Goal: Task Accomplishment & Management: Complete application form

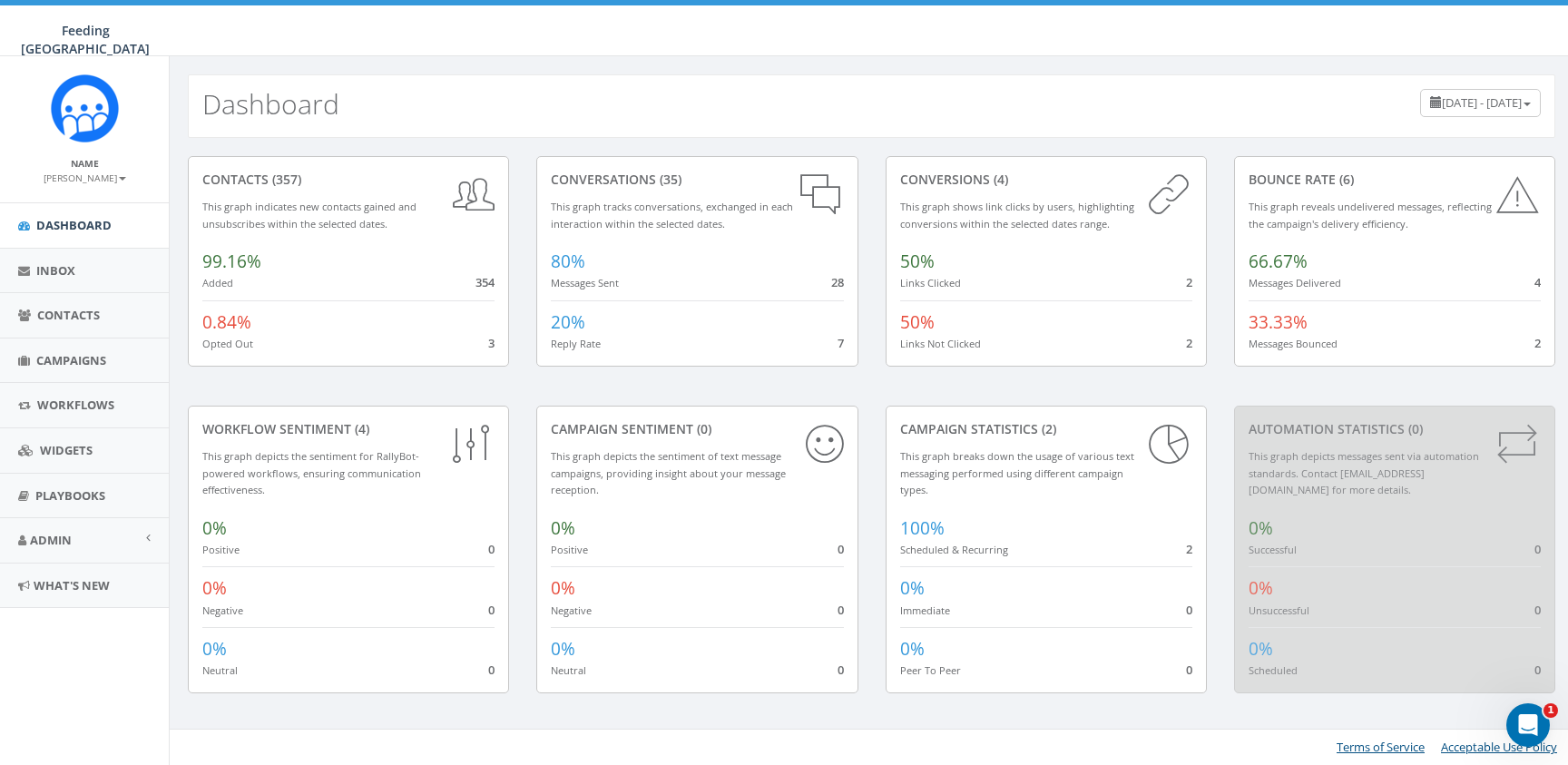
click at [1060, 57] on div "Dashboard June 10, 2025 - September 8, 2025" at bounding box center [871, 96] width 1404 height 81
click at [85, 398] on span "Workflows" at bounding box center [76, 404] width 77 height 16
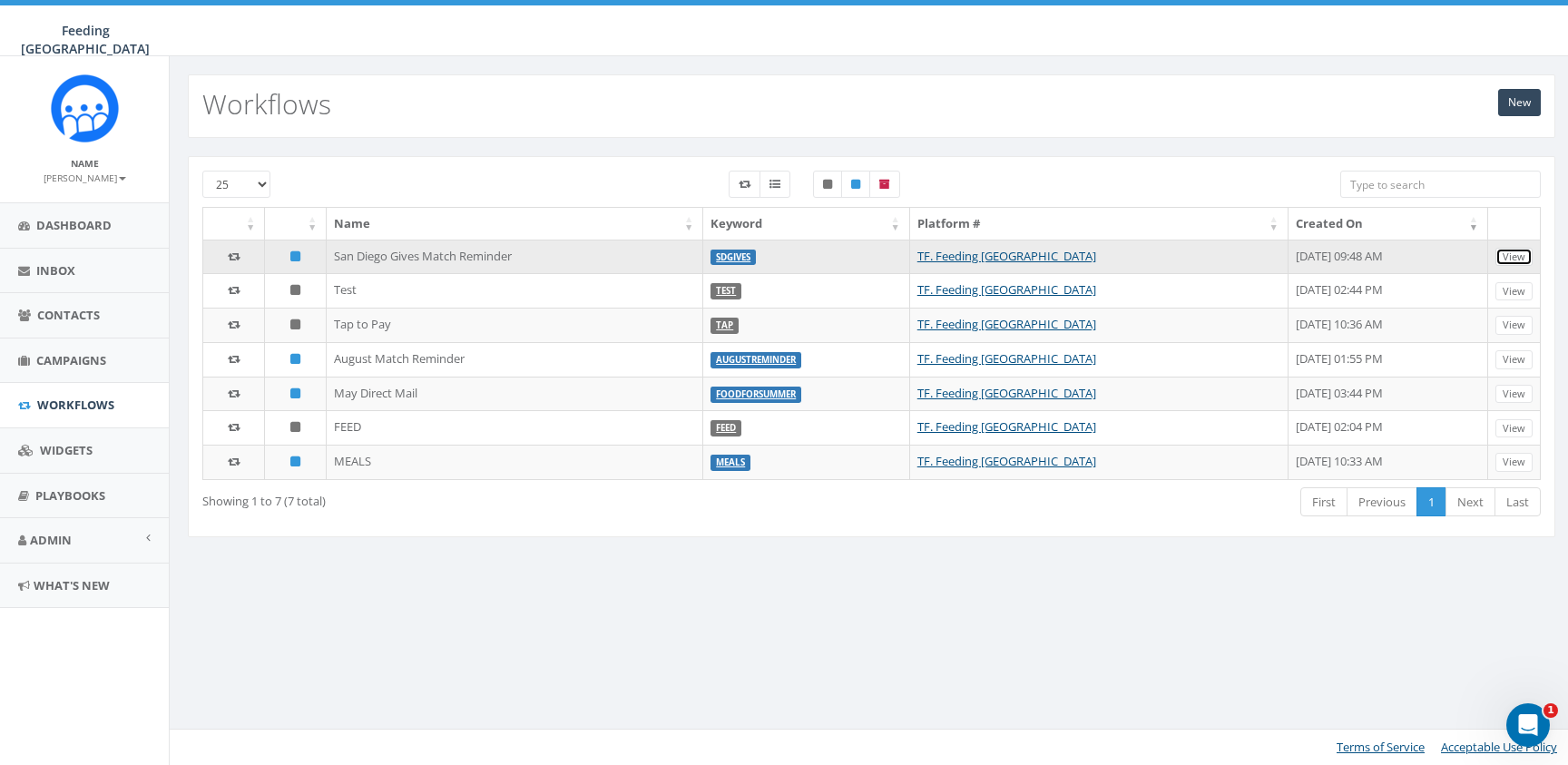
click at [1521, 256] on link "View" at bounding box center [1514, 257] width 37 height 19
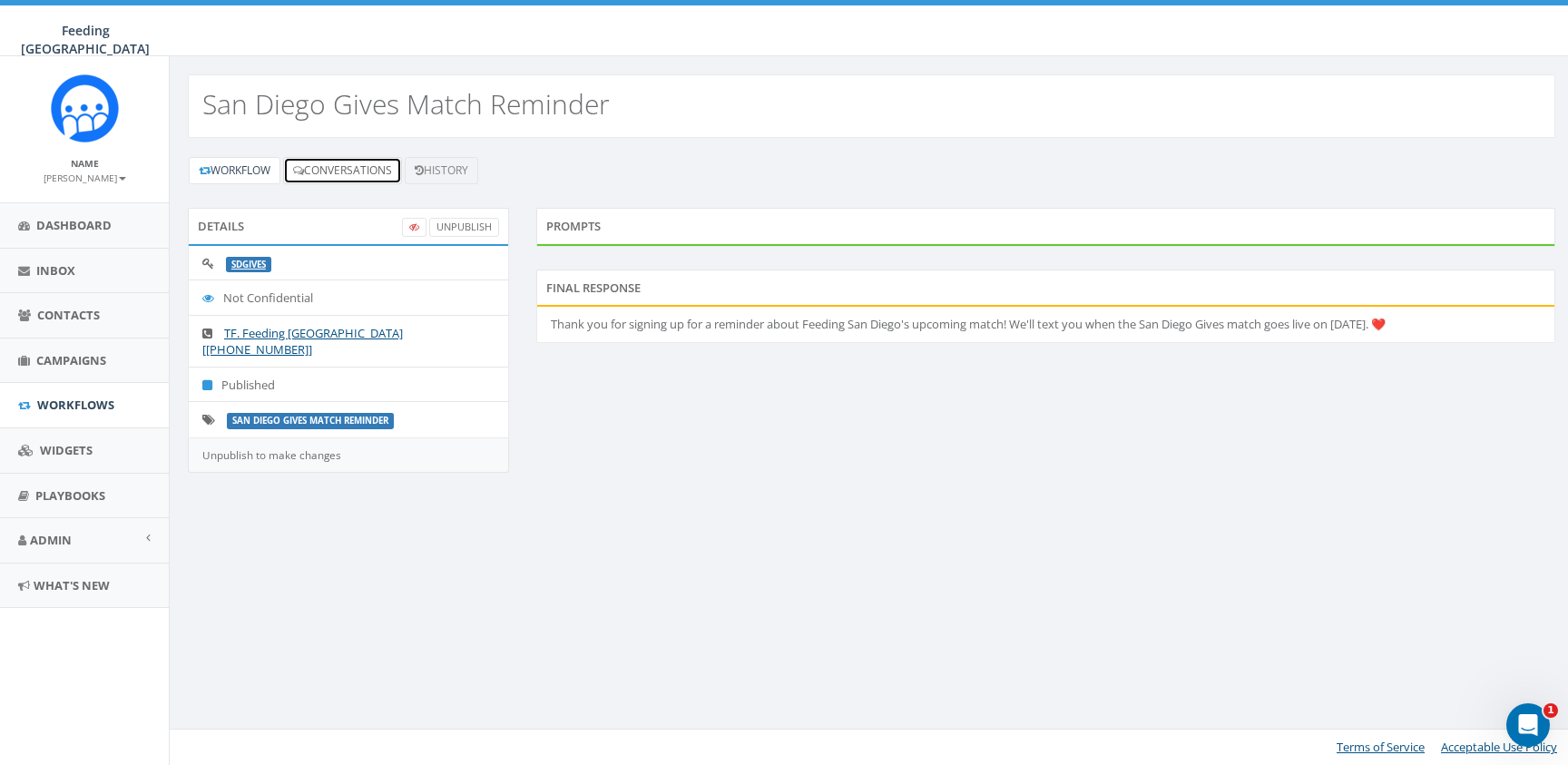
click at [387, 167] on link "Conversations" at bounding box center [342, 170] width 119 height 27
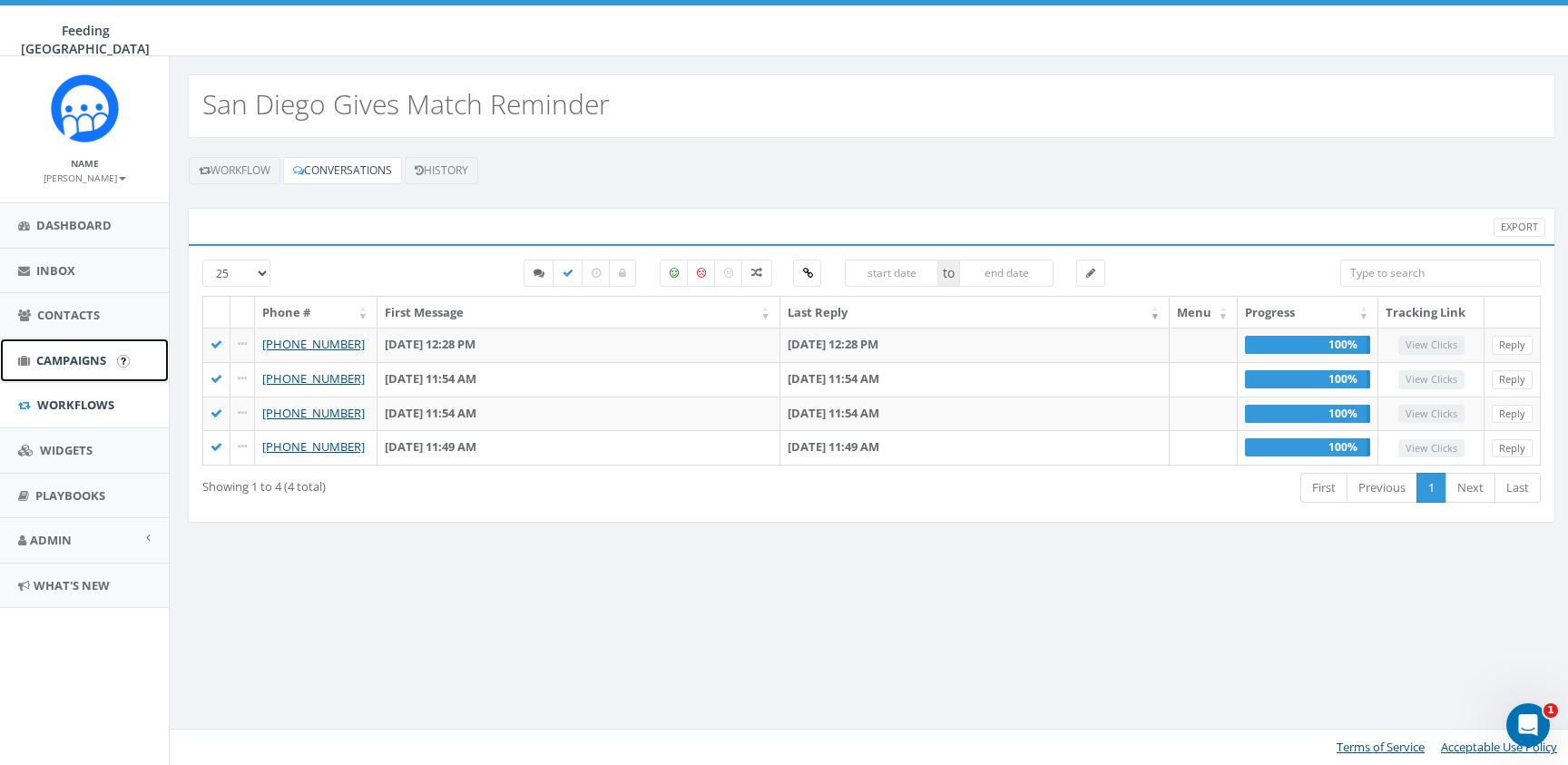
click at [67, 353] on span "Campaigns" at bounding box center [71, 360] width 70 height 16
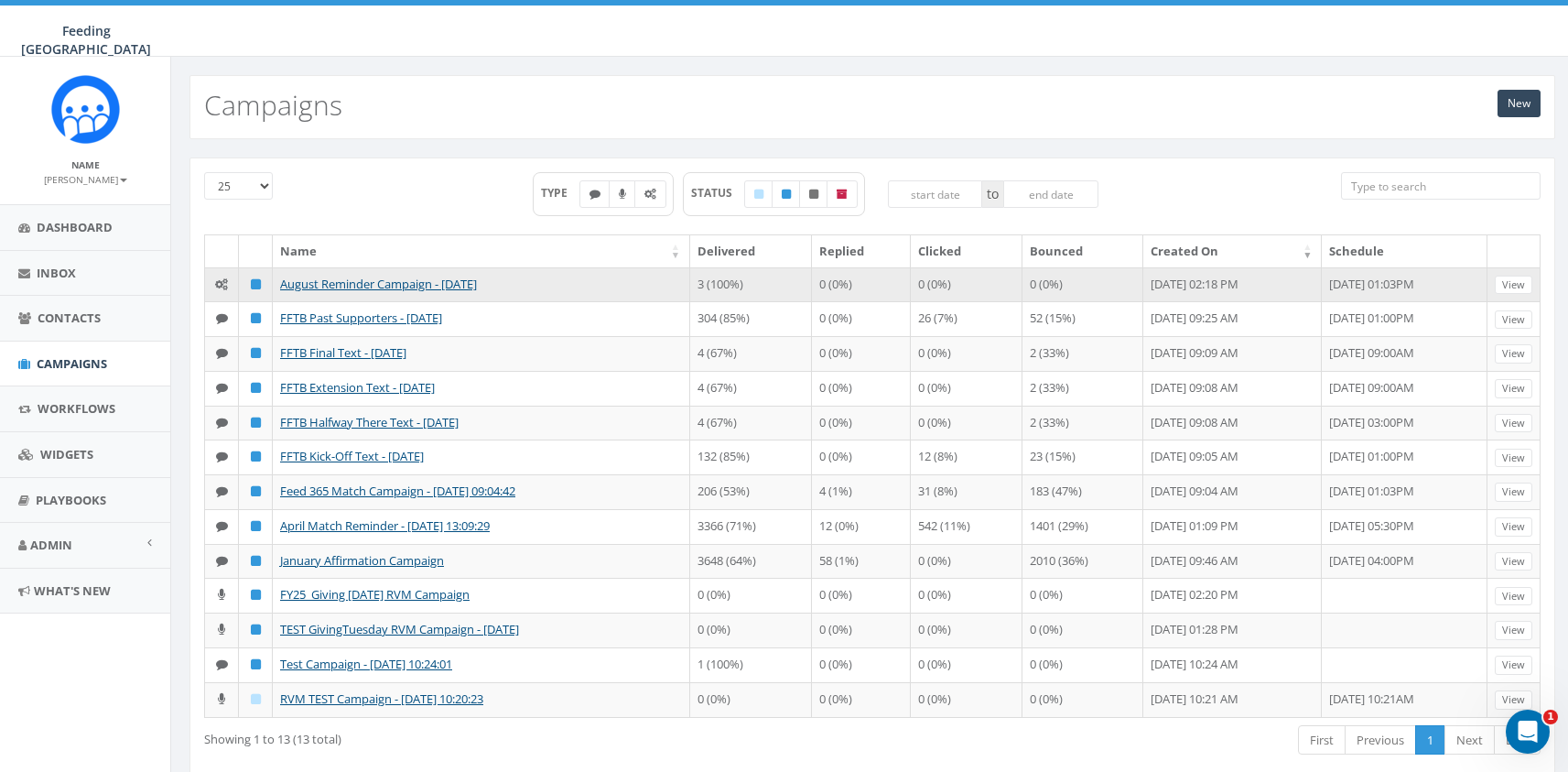
click at [226, 288] on icon at bounding box center [222, 283] width 13 height 12
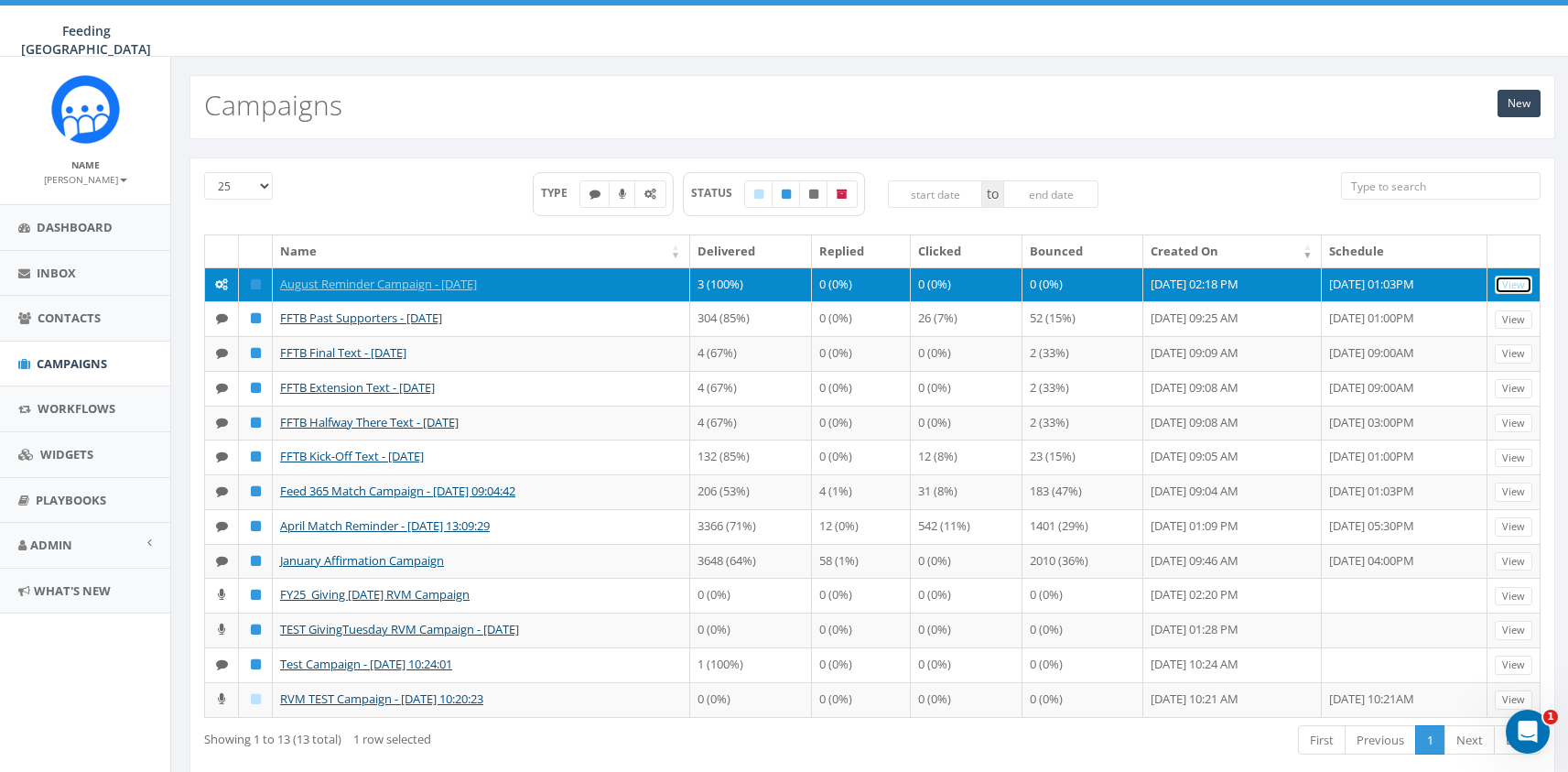
click at [1515, 289] on link "View" at bounding box center [1514, 285] width 38 height 19
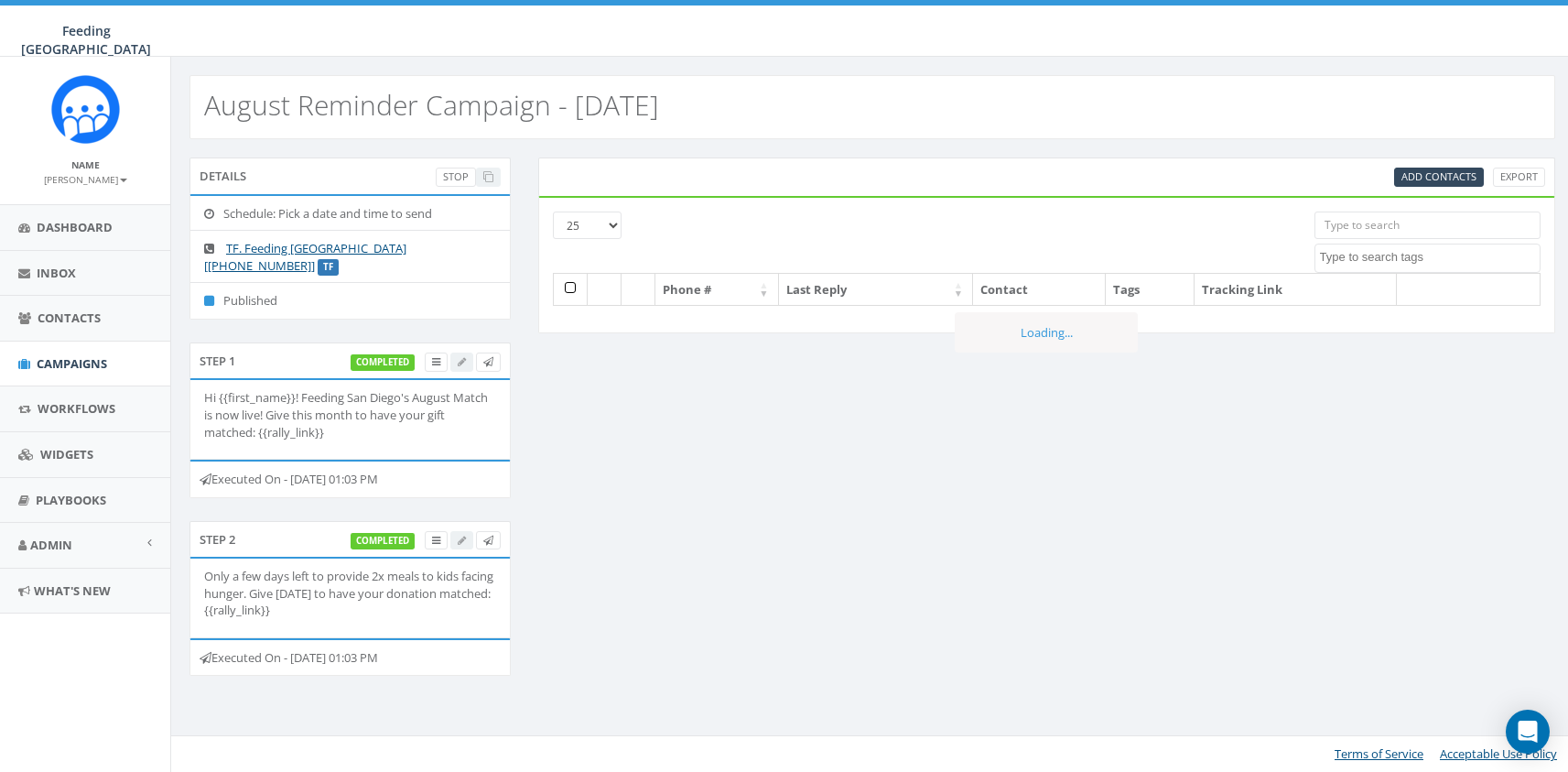
select select
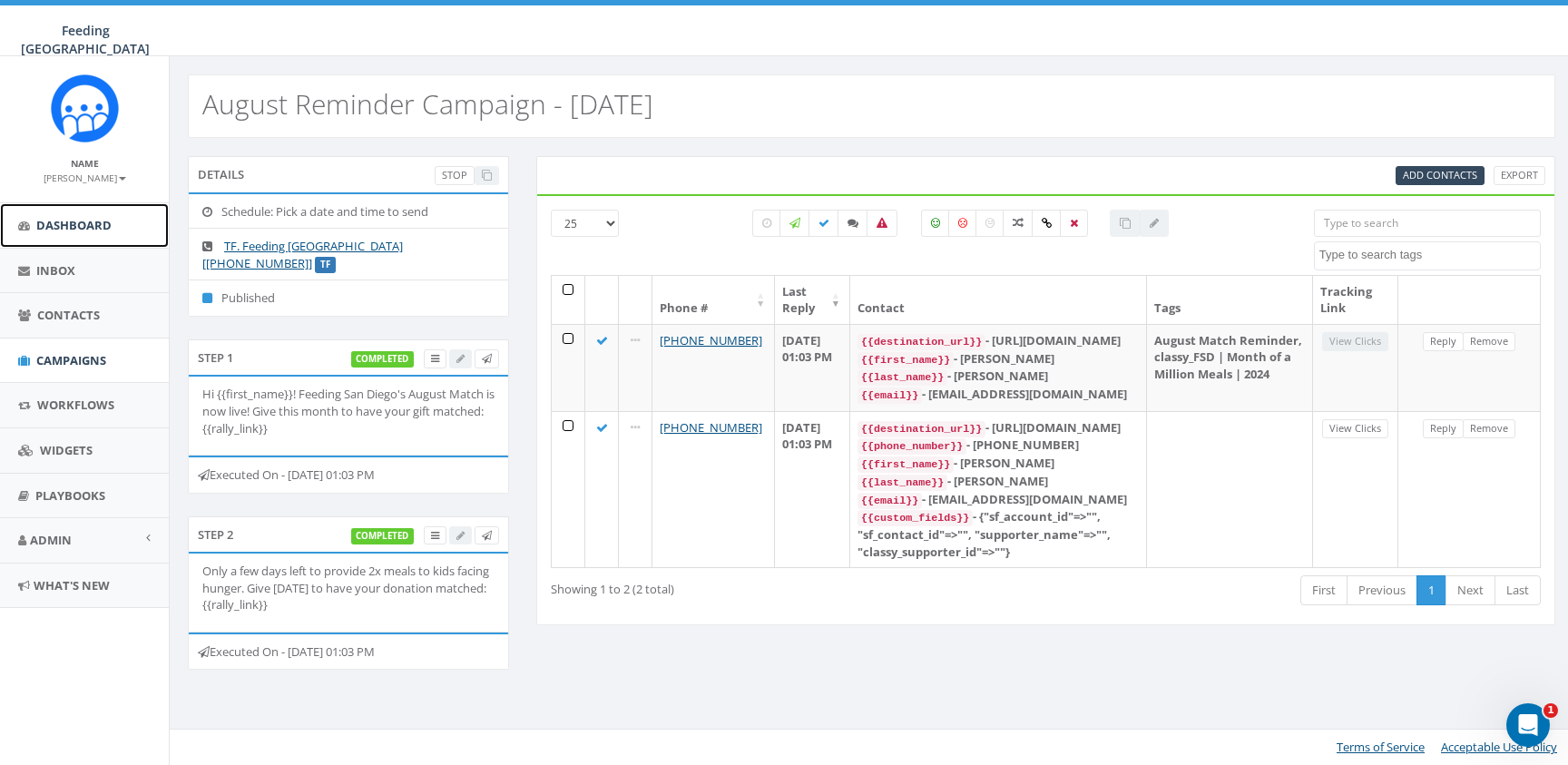
click at [69, 214] on link "Dashboard" at bounding box center [84, 225] width 169 height 44
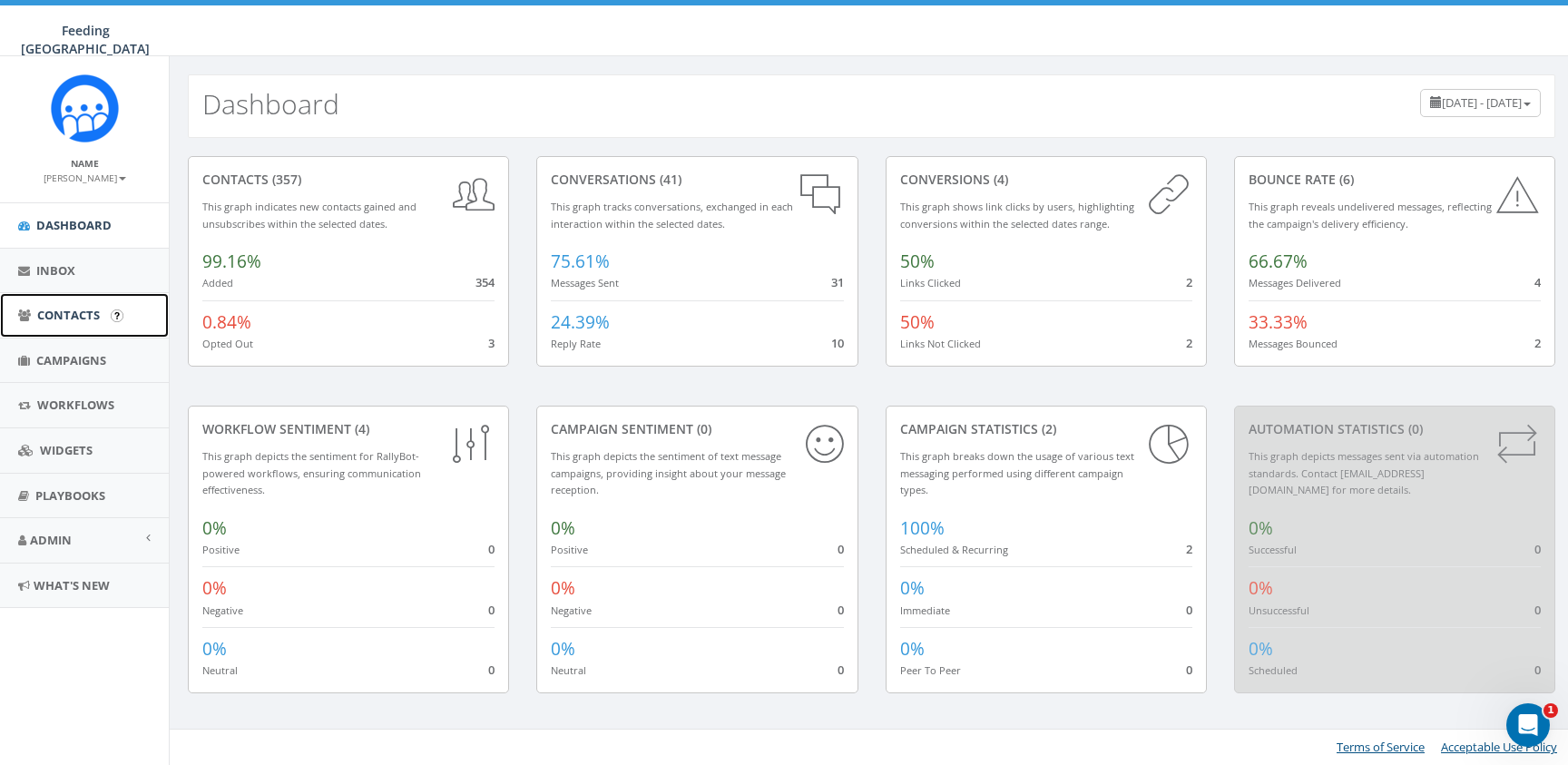
click at [71, 309] on span "Contacts" at bounding box center [68, 314] width 63 height 16
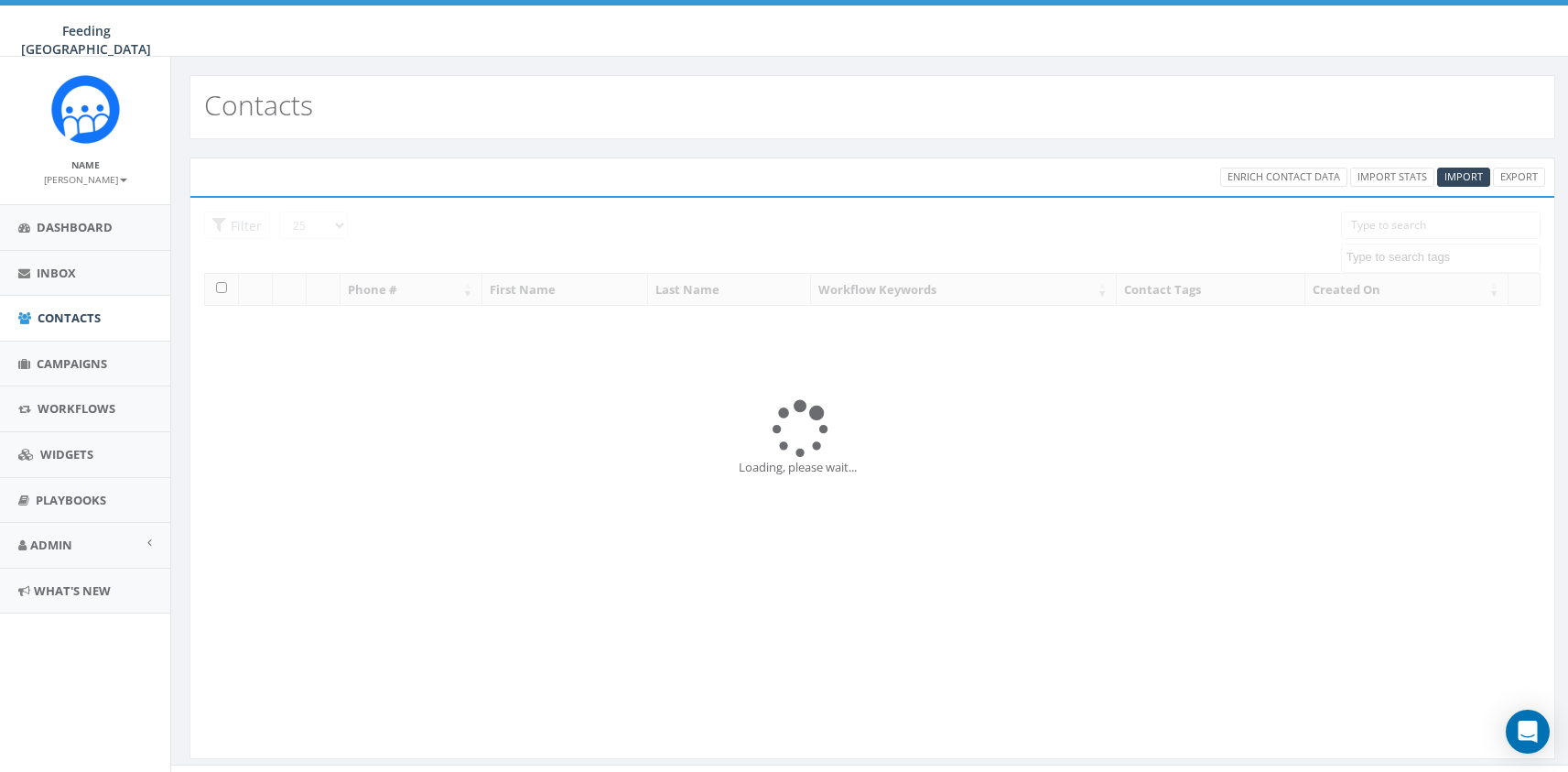
select select
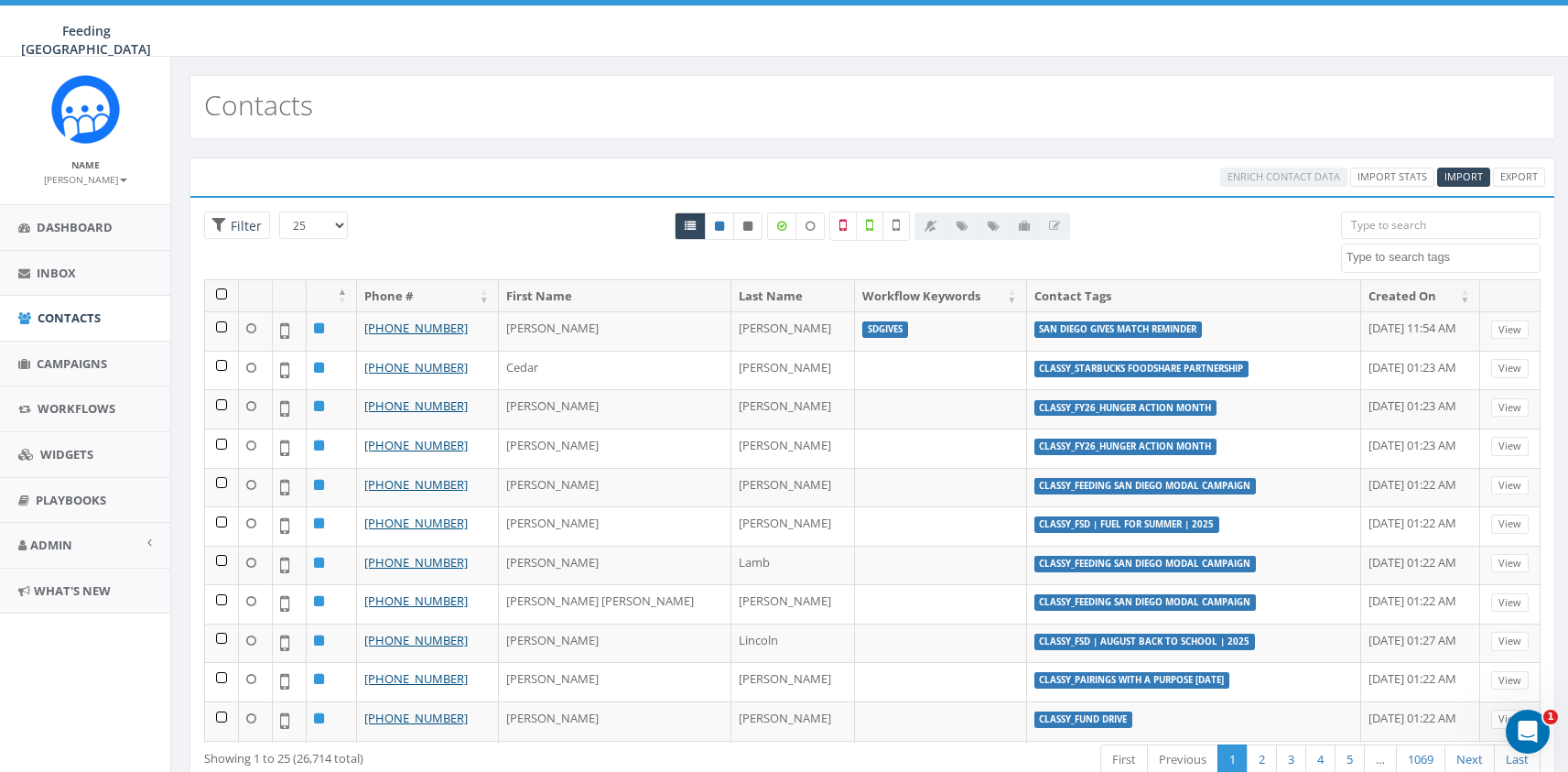
click at [1432, 221] on input "search" at bounding box center [1440, 225] width 199 height 27
click at [1418, 246] on span at bounding box center [1440, 258] width 199 height 29
type textarea "san diego giv"
select select "San Diego Gives Match Reminder"
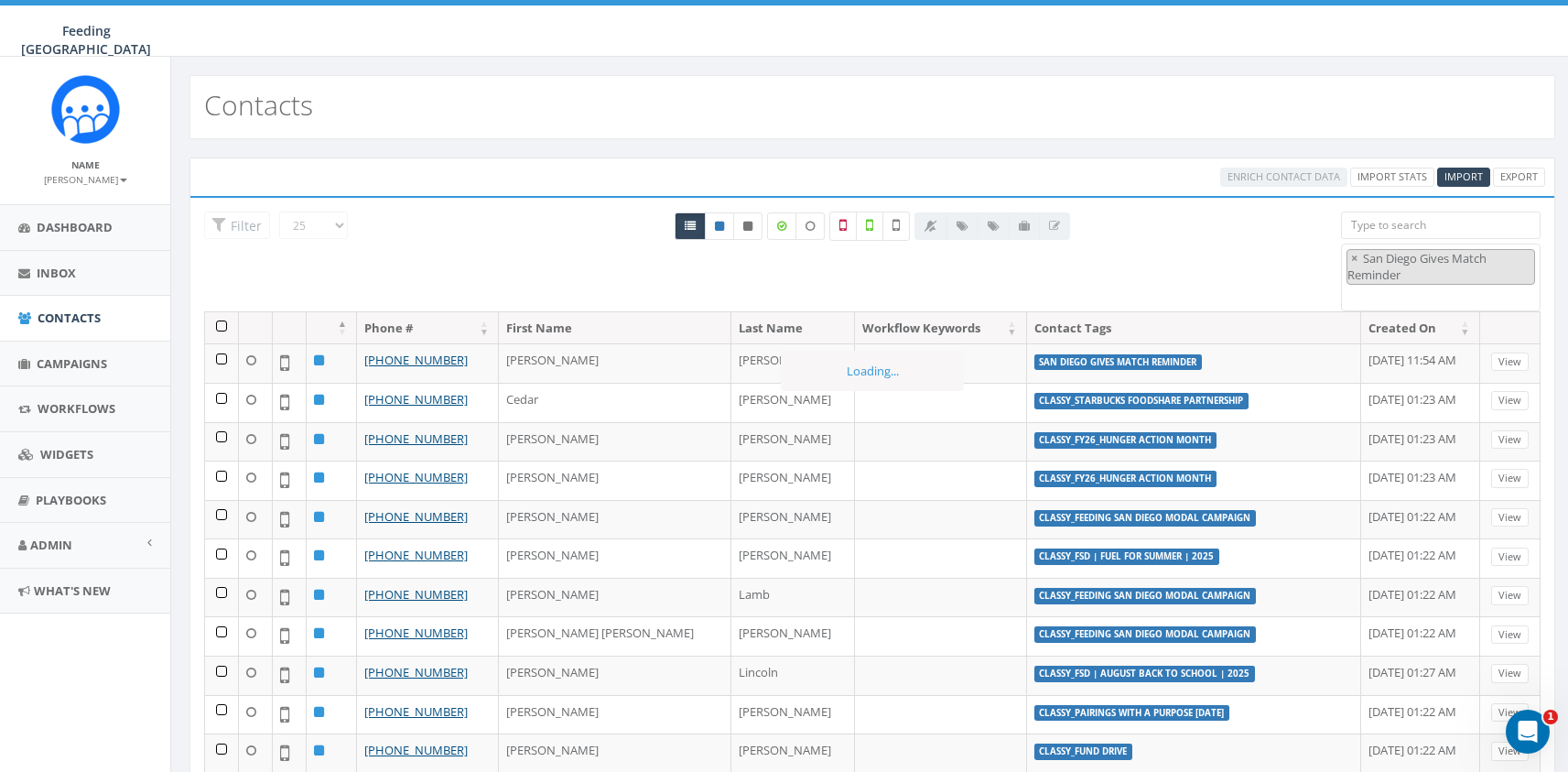
scroll to position [5254, 0]
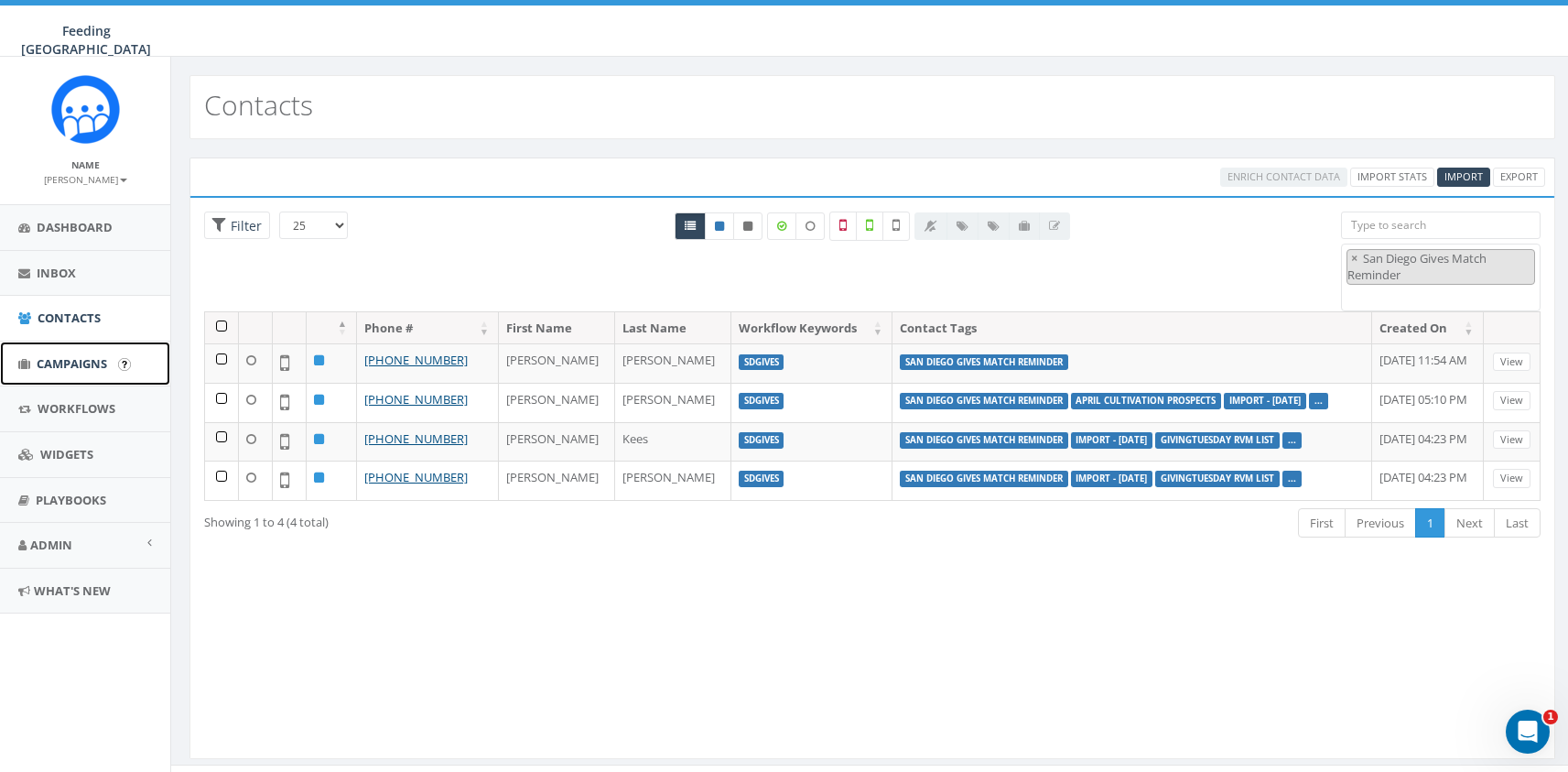
click at [79, 357] on span "Campaigns" at bounding box center [72, 363] width 71 height 16
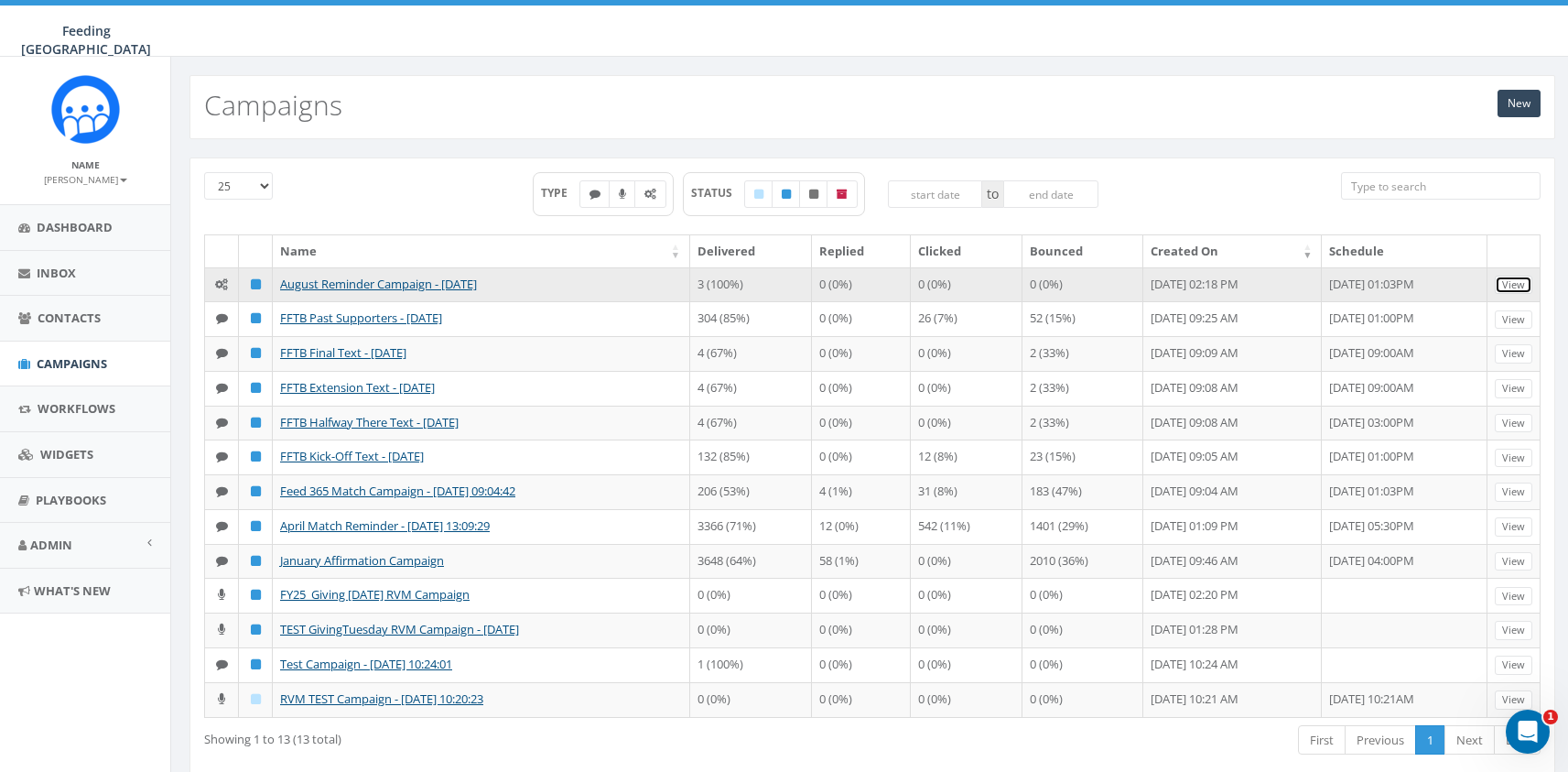
click at [1523, 288] on link "View" at bounding box center [1514, 285] width 38 height 19
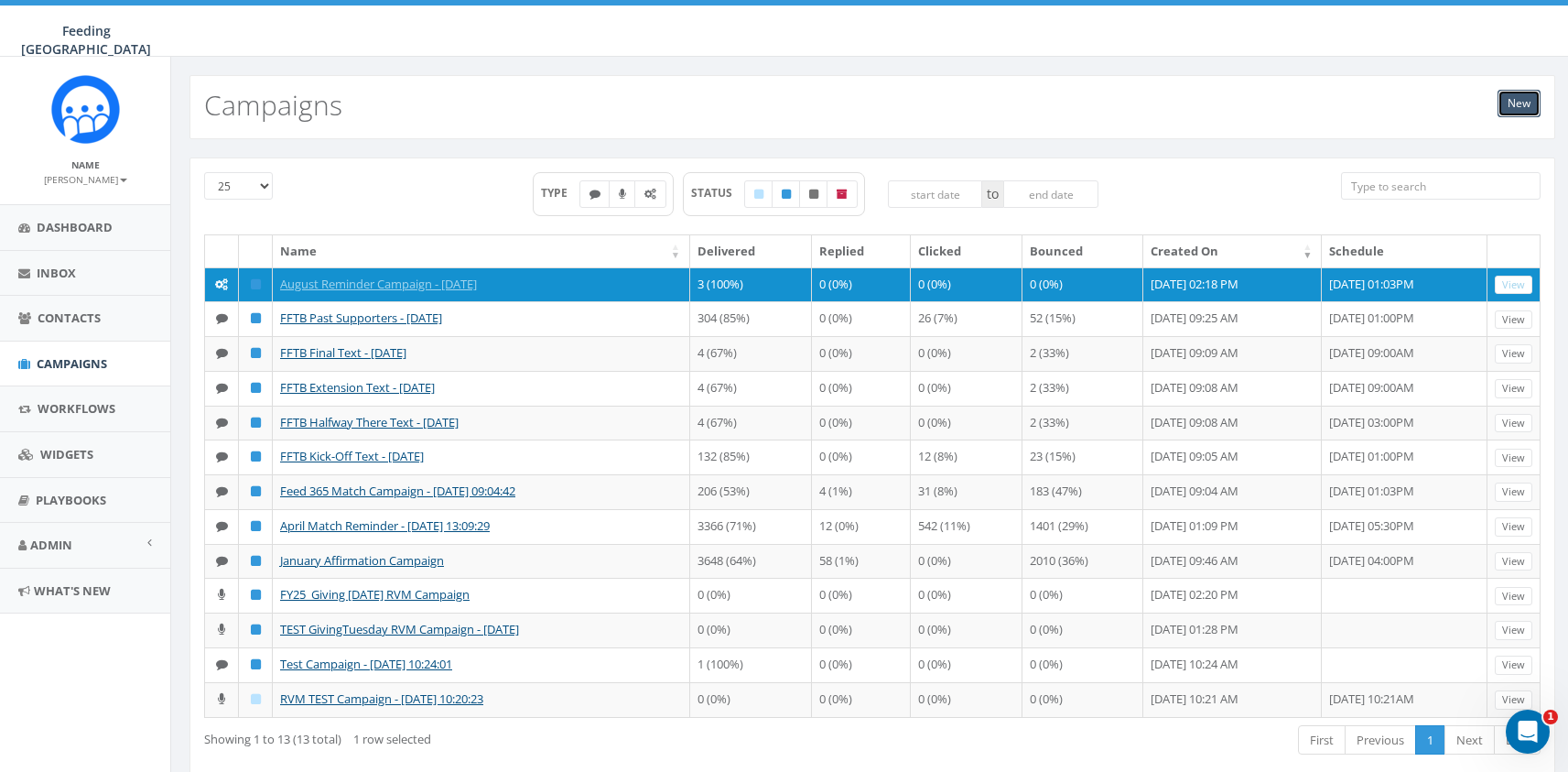
click at [1504, 104] on link "New" at bounding box center [1520, 103] width 43 height 27
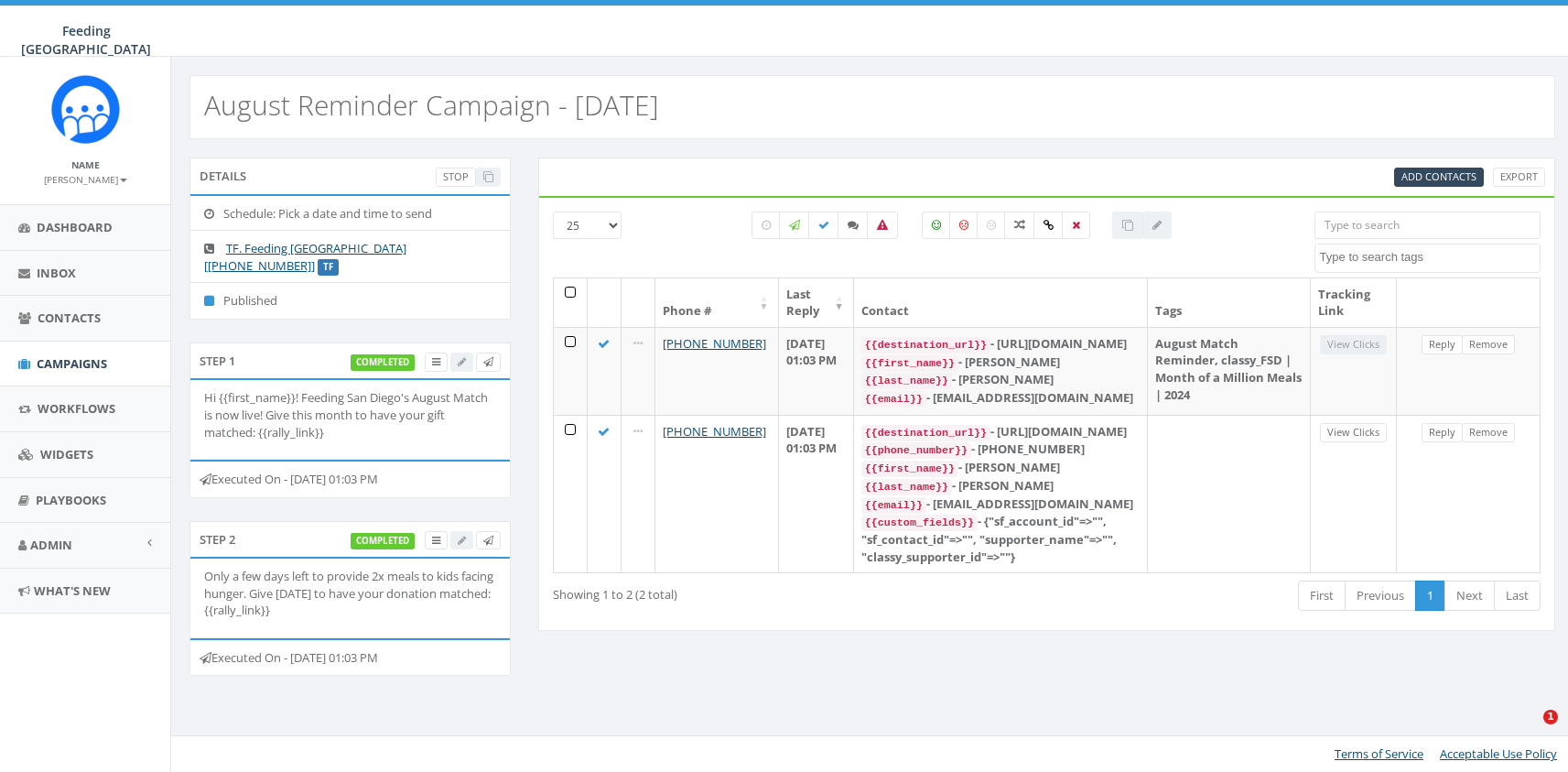
select select
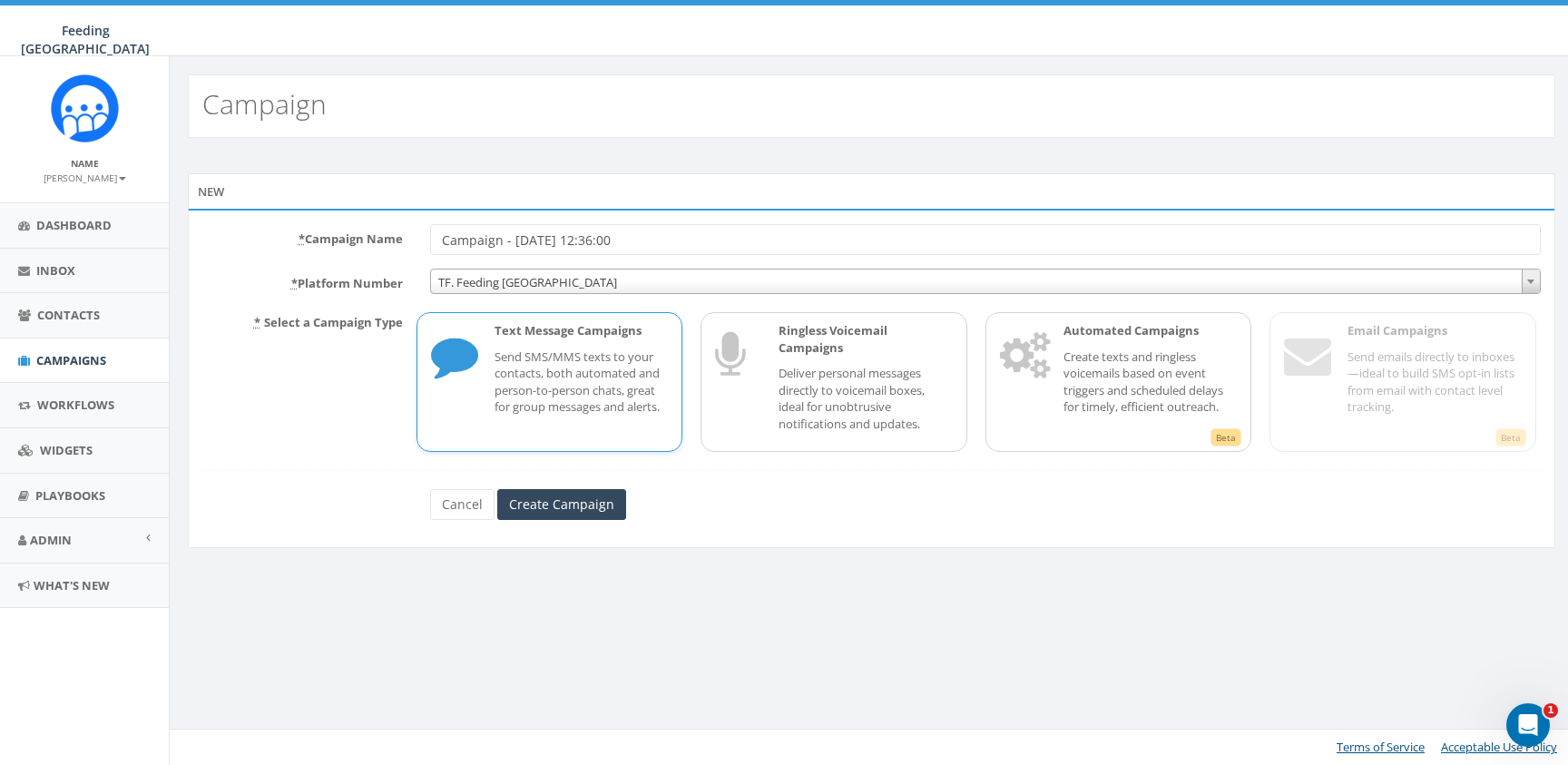
drag, startPoint x: 506, startPoint y: 242, endPoint x: 658, endPoint y: 227, distance: 152.7
click at [658, 227] on input "Campaign - 09/08/2025, 12:36:00" at bounding box center [985, 239] width 1111 height 31
drag, startPoint x: 654, startPoint y: 245, endPoint x: 505, endPoint y: 245, distance: 149.0
click at [505, 245] on input "Campaign - 09/08/2025, 12:36:00" at bounding box center [985, 239] width 1111 height 31
click at [438, 238] on input "Campaign" at bounding box center [985, 239] width 1111 height 31
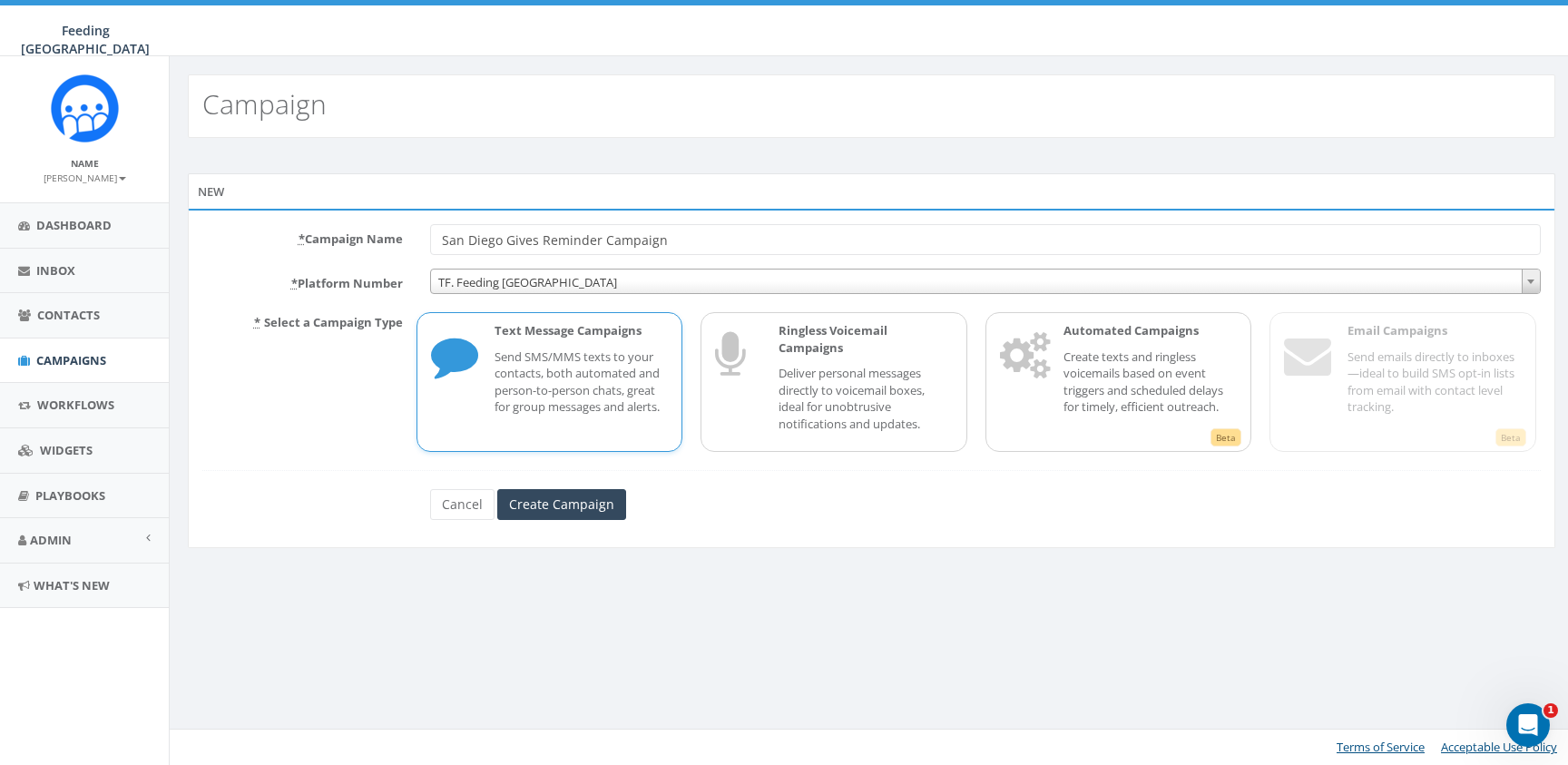
type input "San Diego Gives Reminder Campaign"
click at [568, 502] on input "Create Campaign" at bounding box center [562, 504] width 129 height 31
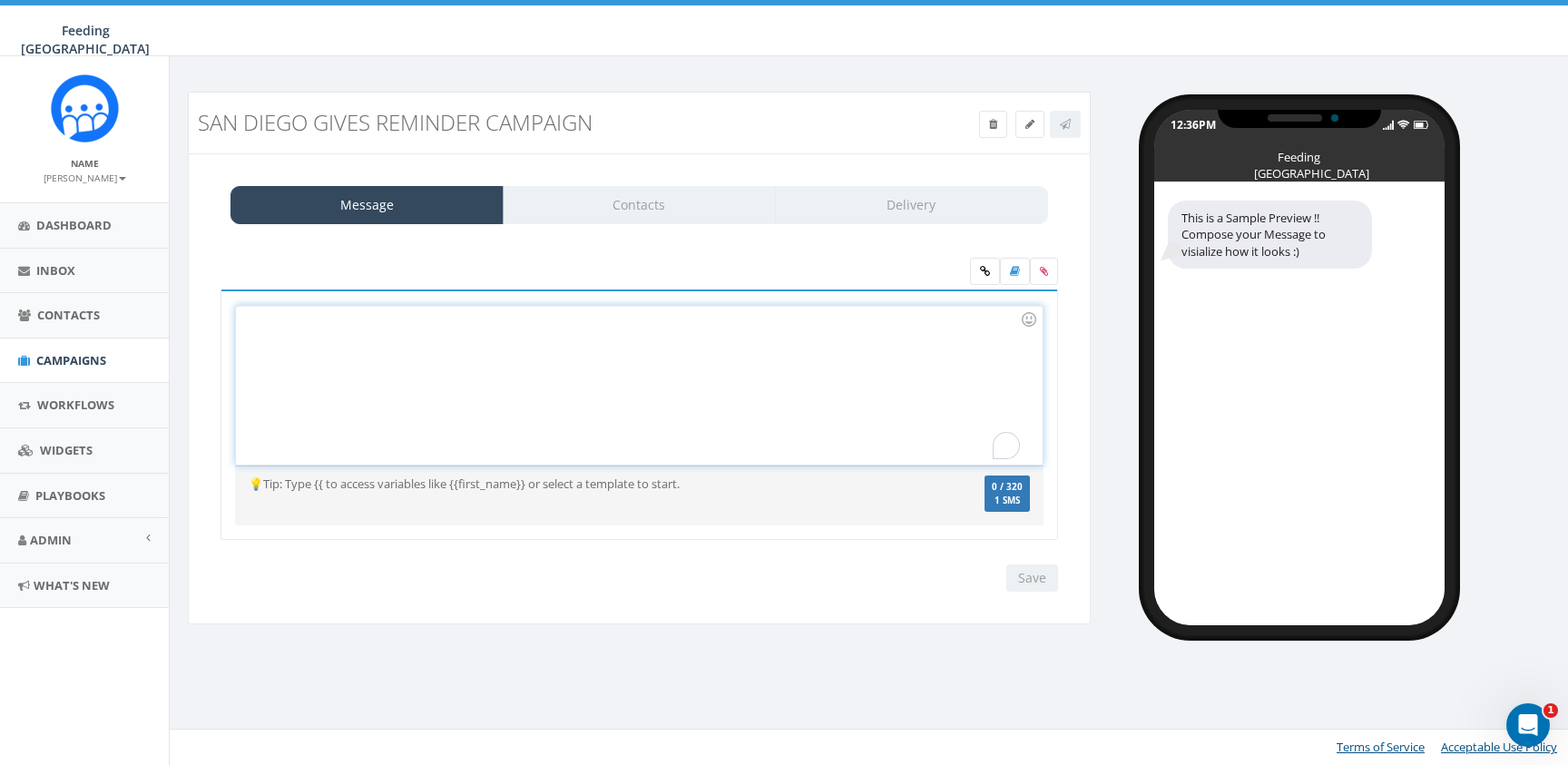
click at [522, 358] on div "To enrich screen reader interactions, please activate Accessibility in Grammarl…" at bounding box center [639, 385] width 806 height 159
click at [984, 274] on icon at bounding box center [984, 272] width 10 height 11
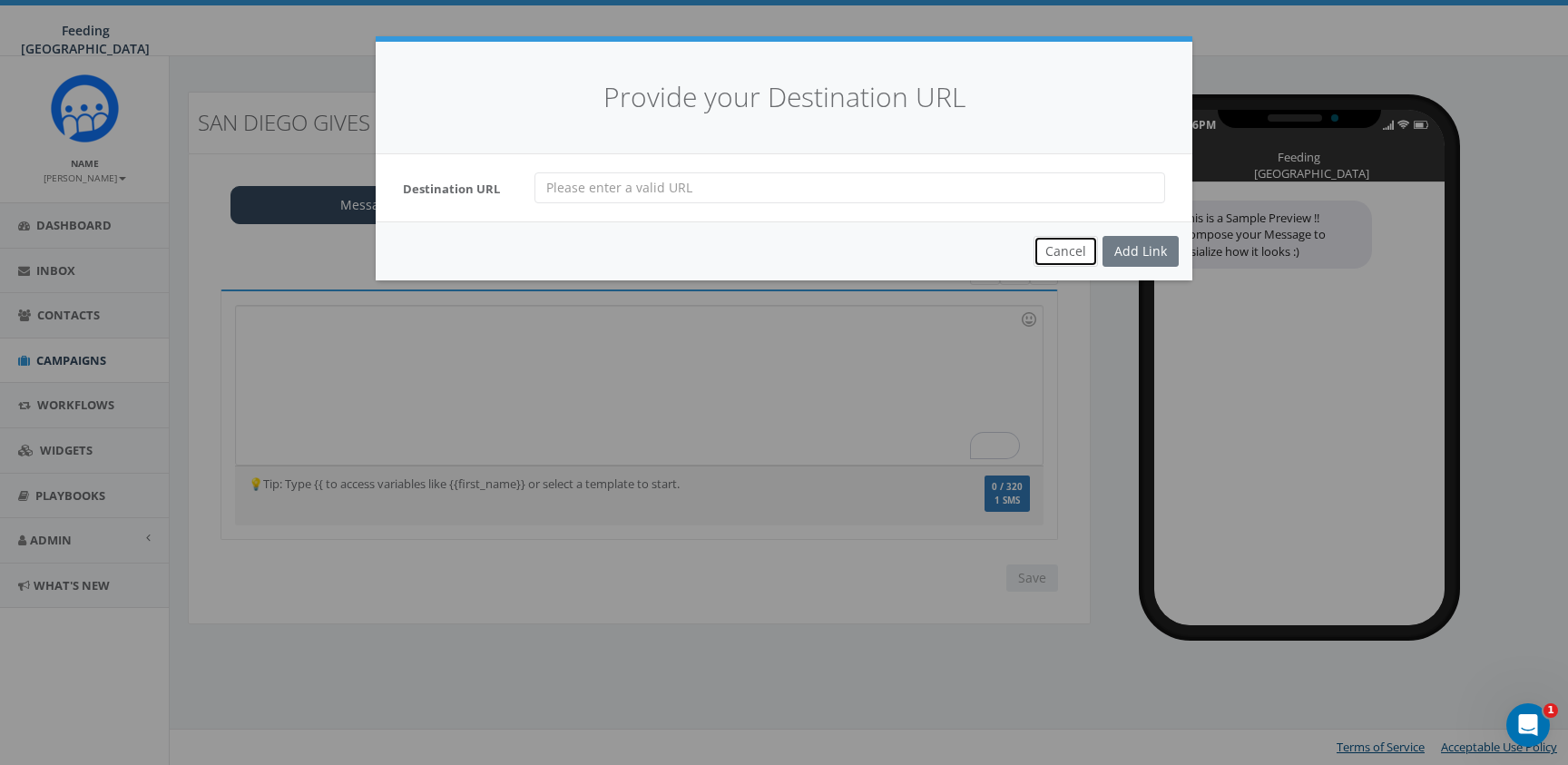
click at [1080, 245] on button "Cancel" at bounding box center [1065, 251] width 65 height 31
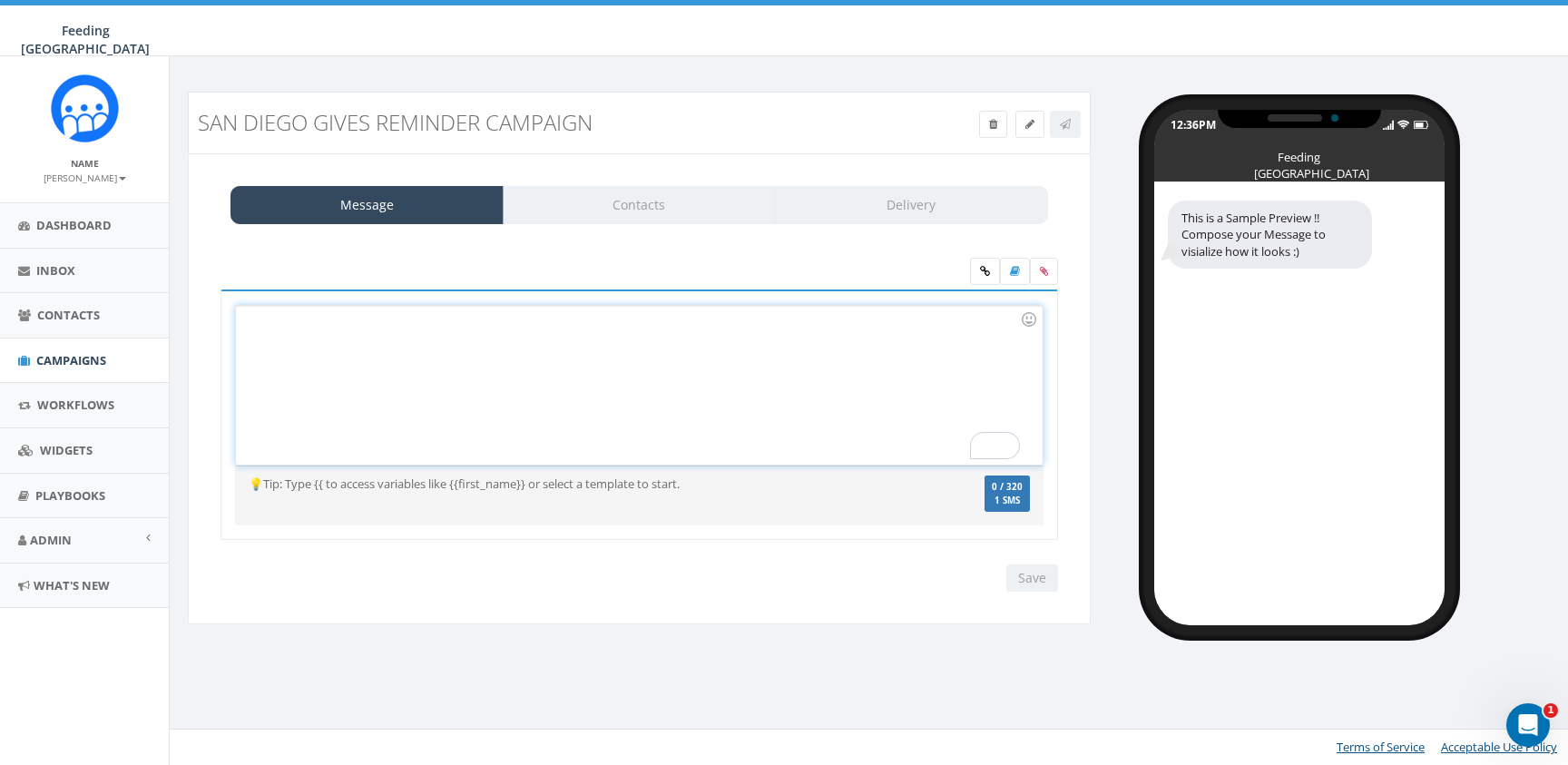
click at [878, 387] on div "To enrich screen reader interactions, please activate Accessibility in Grammarl…" at bounding box center [639, 385] width 806 height 159
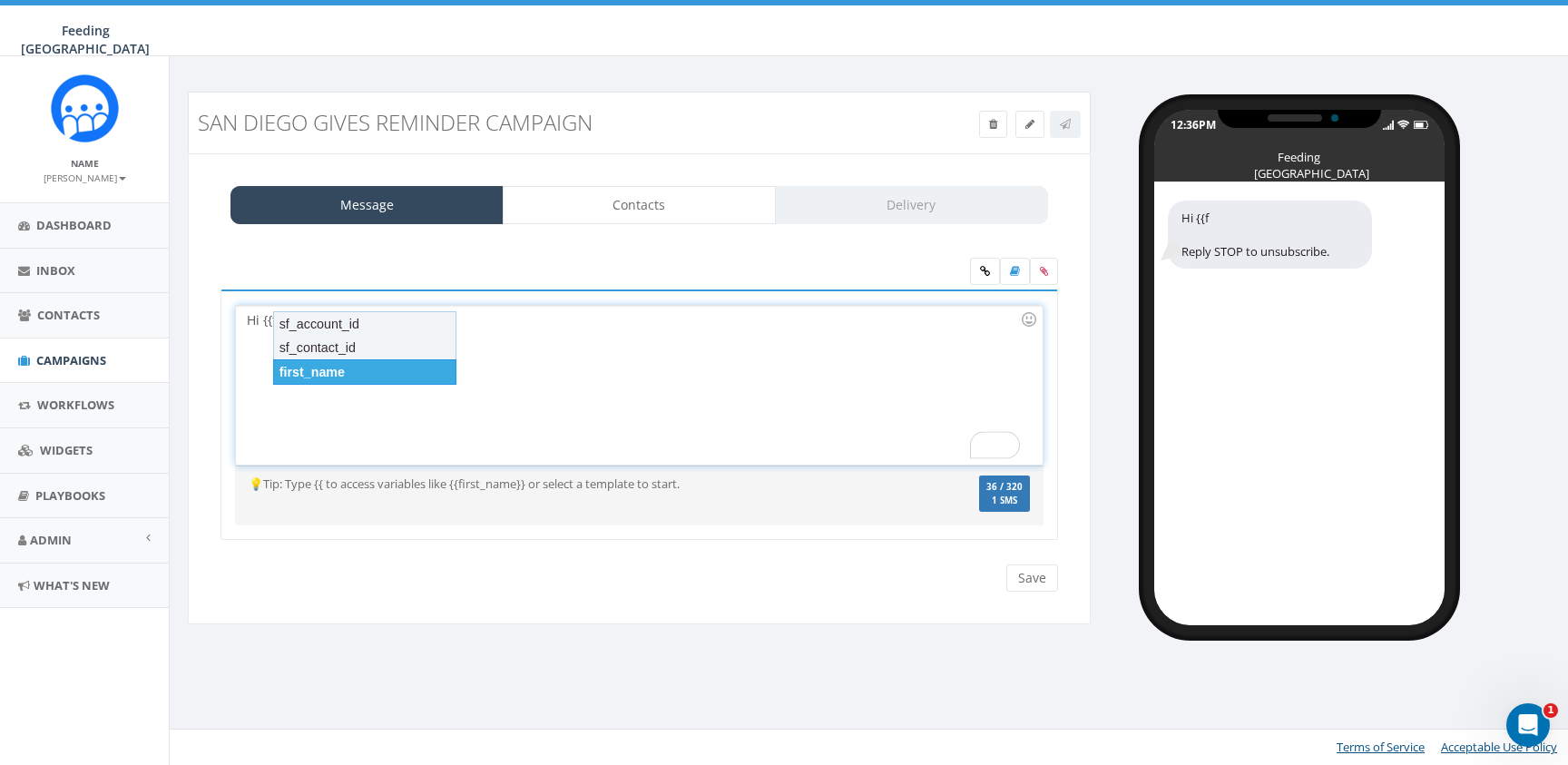
click at [434, 375] on div "first_name" at bounding box center [365, 372] width 184 height 25
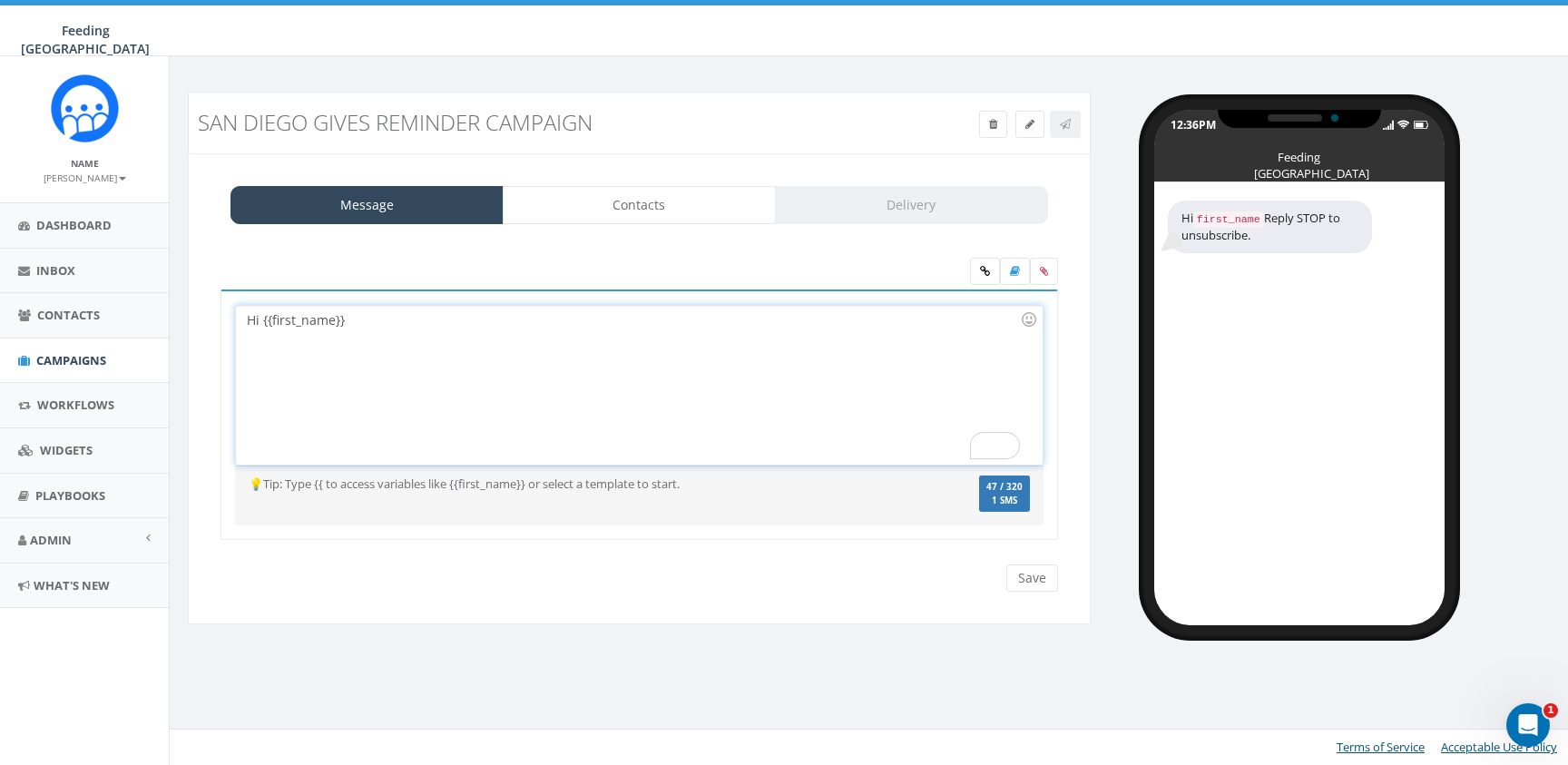
click at [467, 346] on div "Hi {{first_name}}" at bounding box center [639, 385] width 806 height 159
click at [743, 316] on div "Hi {{first_name}}! Our San Diego Gives triple match is now live!" at bounding box center [639, 385] width 806 height 159
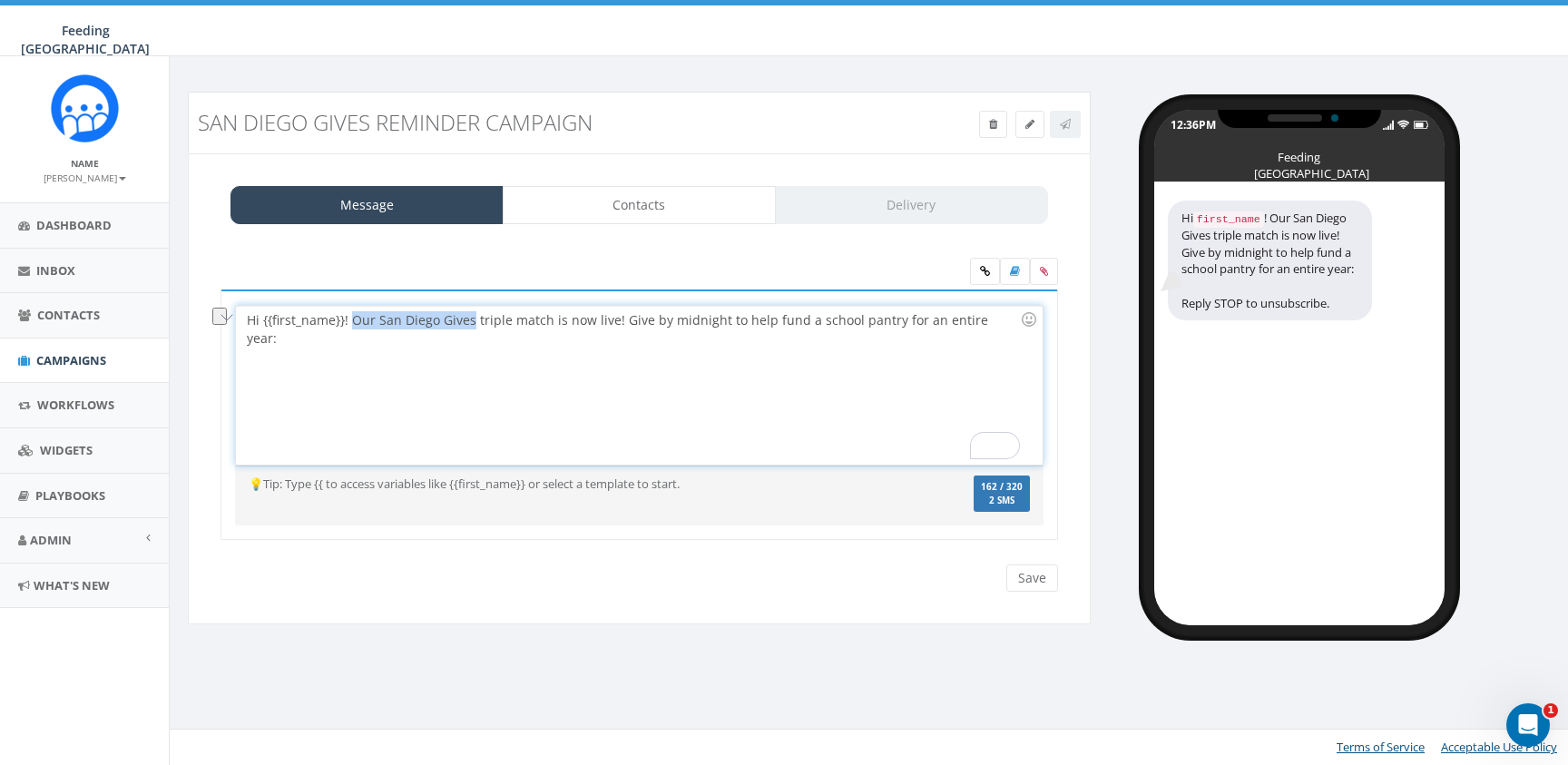
drag, startPoint x: 469, startPoint y: 319, endPoint x: 352, endPoint y: 323, distance: 117.1
click at [352, 323] on div "Hi {{first_name}}! Our San Diego Gives triple match is now live! Give by midnig…" at bounding box center [639, 385] width 806 height 159
click at [1007, 320] on div "Hi {{first_name}}! Feeding San Diego's triple match is now live! Give by midnig…" at bounding box center [639, 385] width 806 height 159
click at [984, 273] on icon at bounding box center [984, 272] width 10 height 11
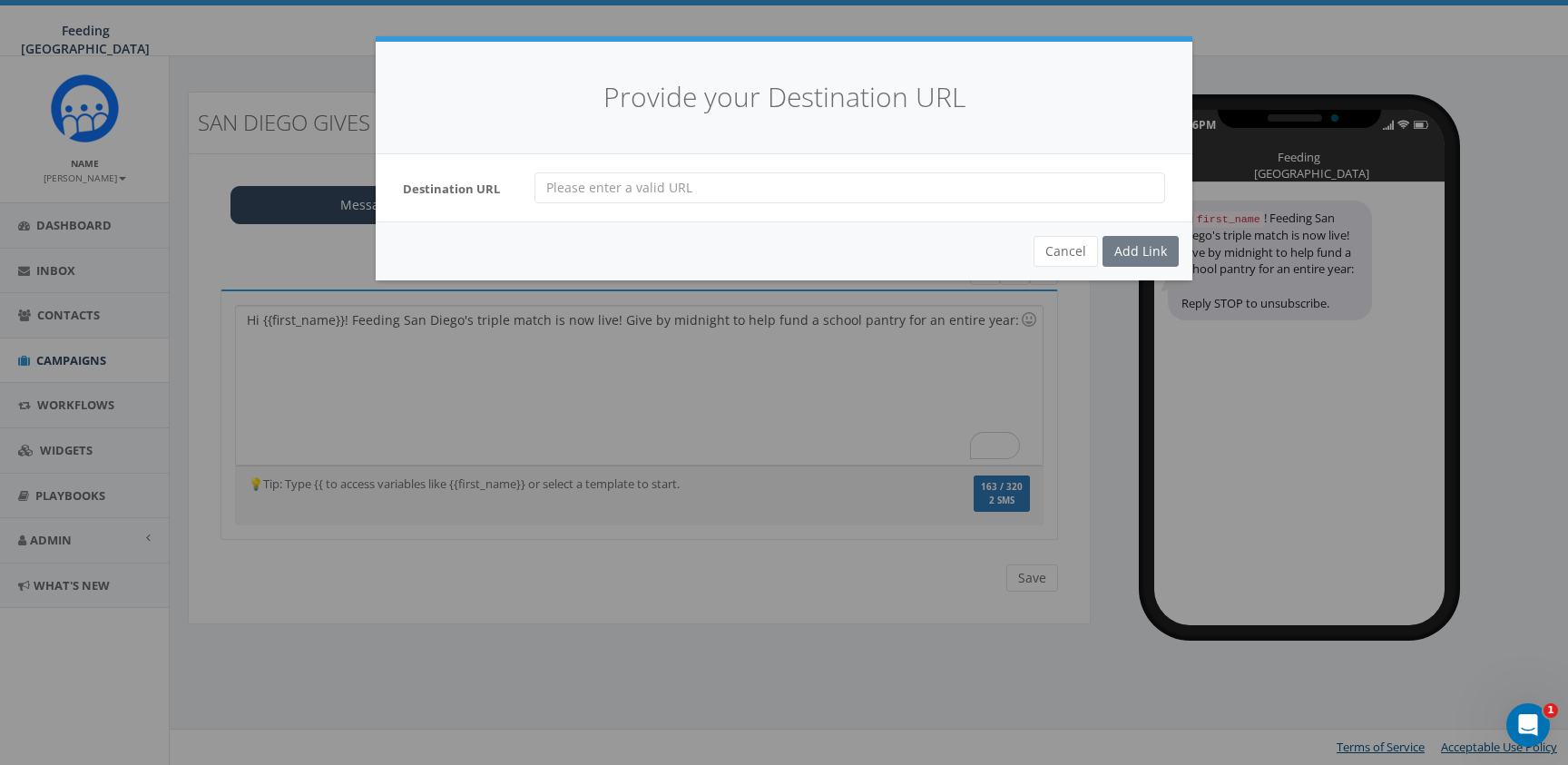
click at [600, 209] on div "Destination URL" at bounding box center [784, 188] width 817 height 67
click at [605, 195] on input "url" at bounding box center [850, 187] width 630 height 31
paste input "https://give.feedingsandiego.org/campaign/714924/donate?utm_source=FeedingSanDi…"
click at [782, 187] on input "https://give.feedingsandiego.org/campaign/714924/donate?utm_source=FeedingSanDi…" at bounding box center [850, 187] width 630 height 31
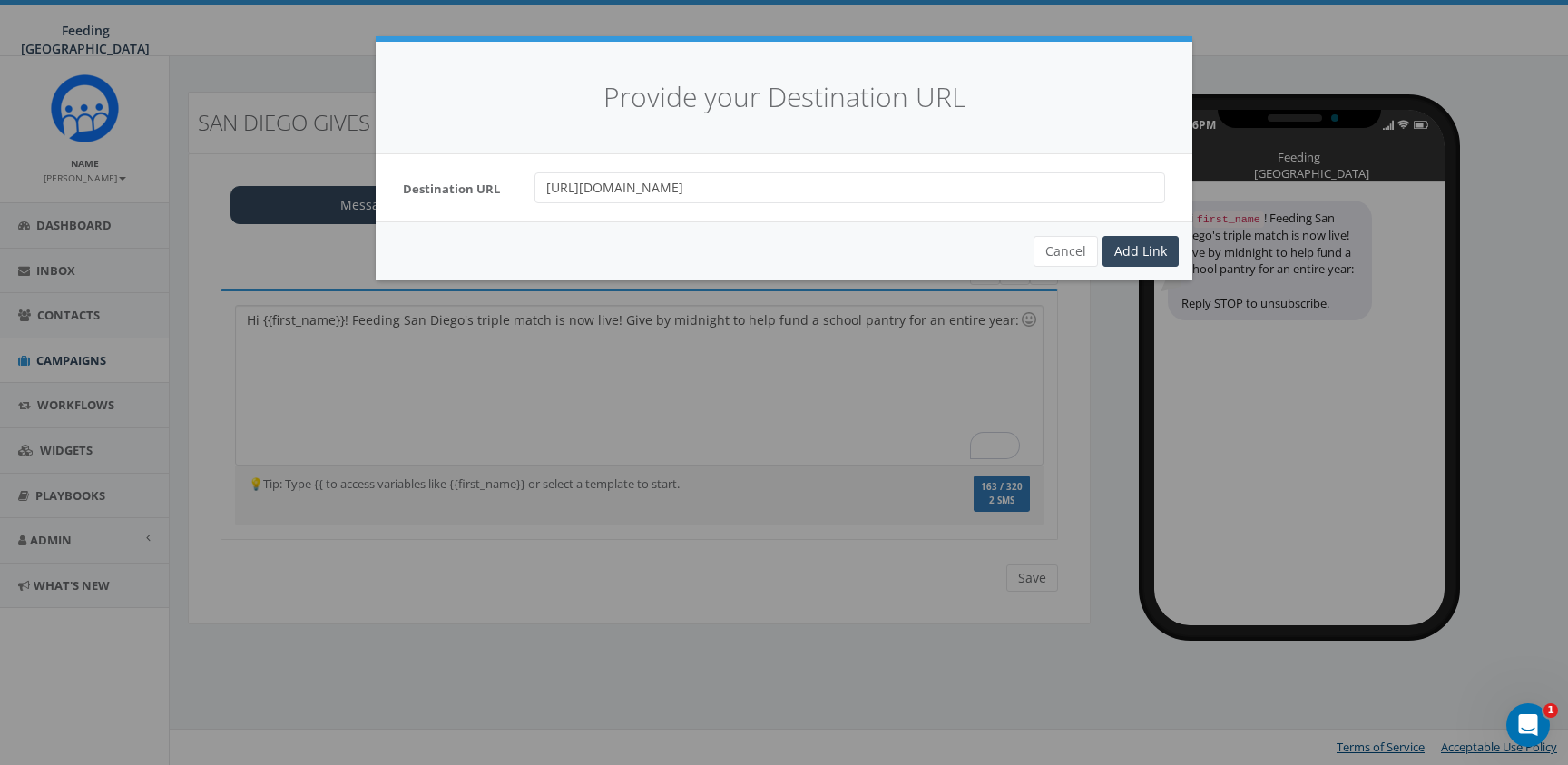
click at [782, 187] on input "https://give.feedingsandiego.org/campaign/714924/donate?utm_source=FeedingSanDi…" at bounding box center [850, 187] width 630 height 31
click at [989, 188] on input "https://give.feedingsandiego.org/campaign/714924/donate?utm_source=FeedingSanDi…" at bounding box center [850, 187] width 630 height 31
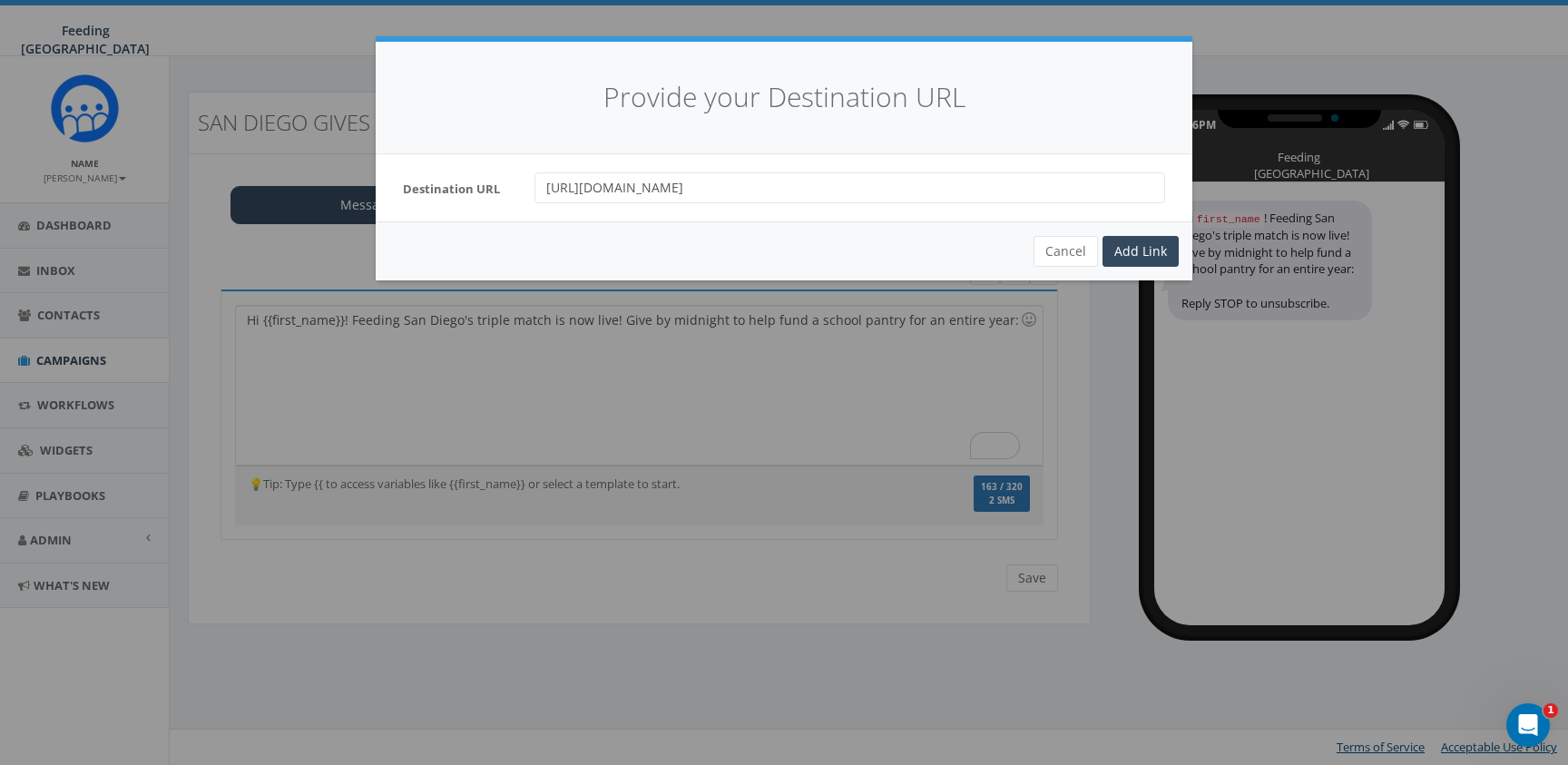
click at [1079, 188] on input "https://give.feedingsandiego.org/campaign/714924/donate?utm_source=FeedingSanDi…" at bounding box center [850, 187] width 630 height 31
type input "https://give.feedingsandiego.org/campaign/714924/donate?utm_source=FeedingSanDi…"
click at [1164, 257] on div "Add Link" at bounding box center [1140, 251] width 76 height 31
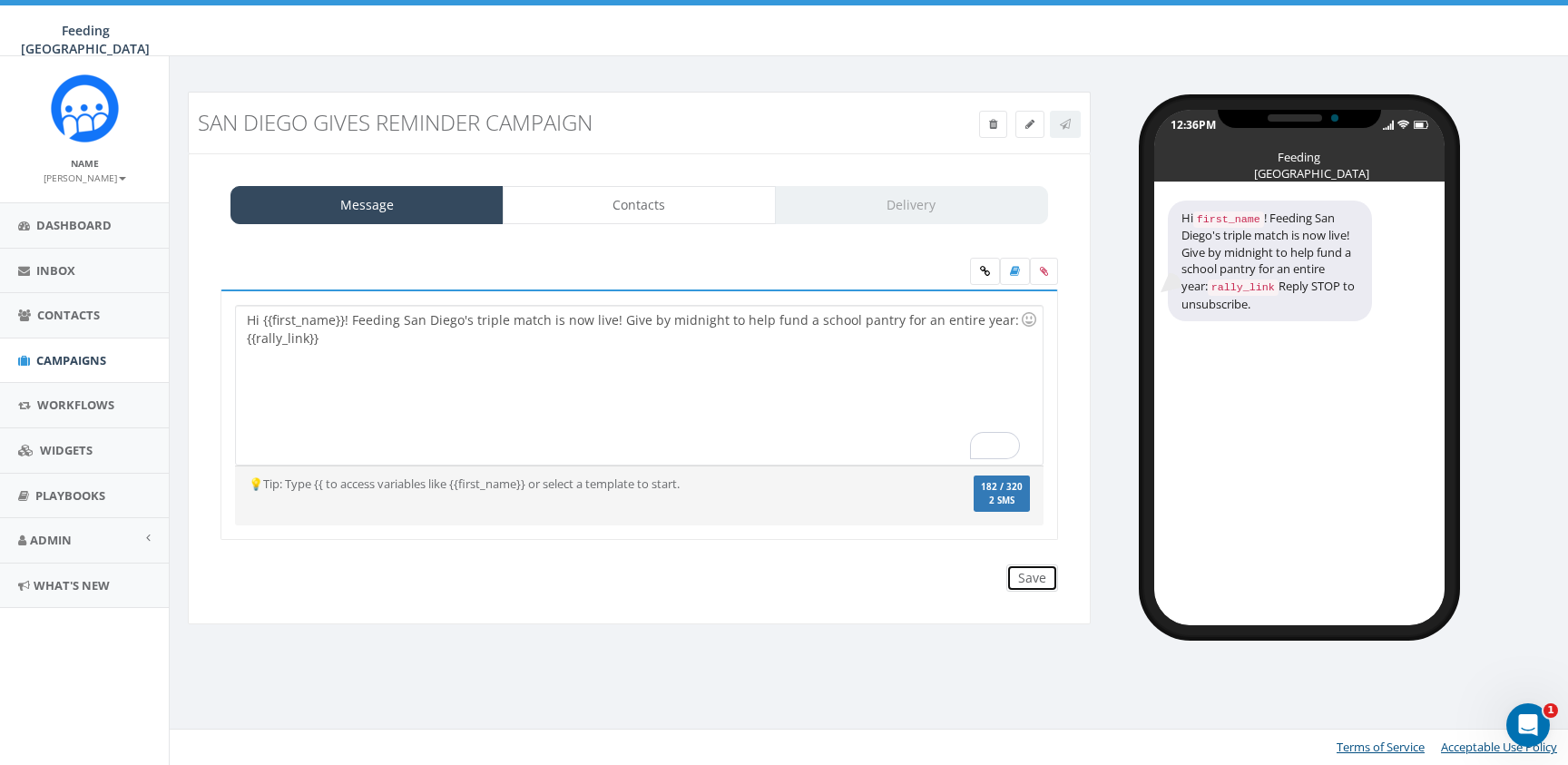
click at [1032, 574] on input "Save" at bounding box center [1031, 578] width 52 height 27
click at [679, 200] on link "Contacts" at bounding box center [640, 205] width 274 height 38
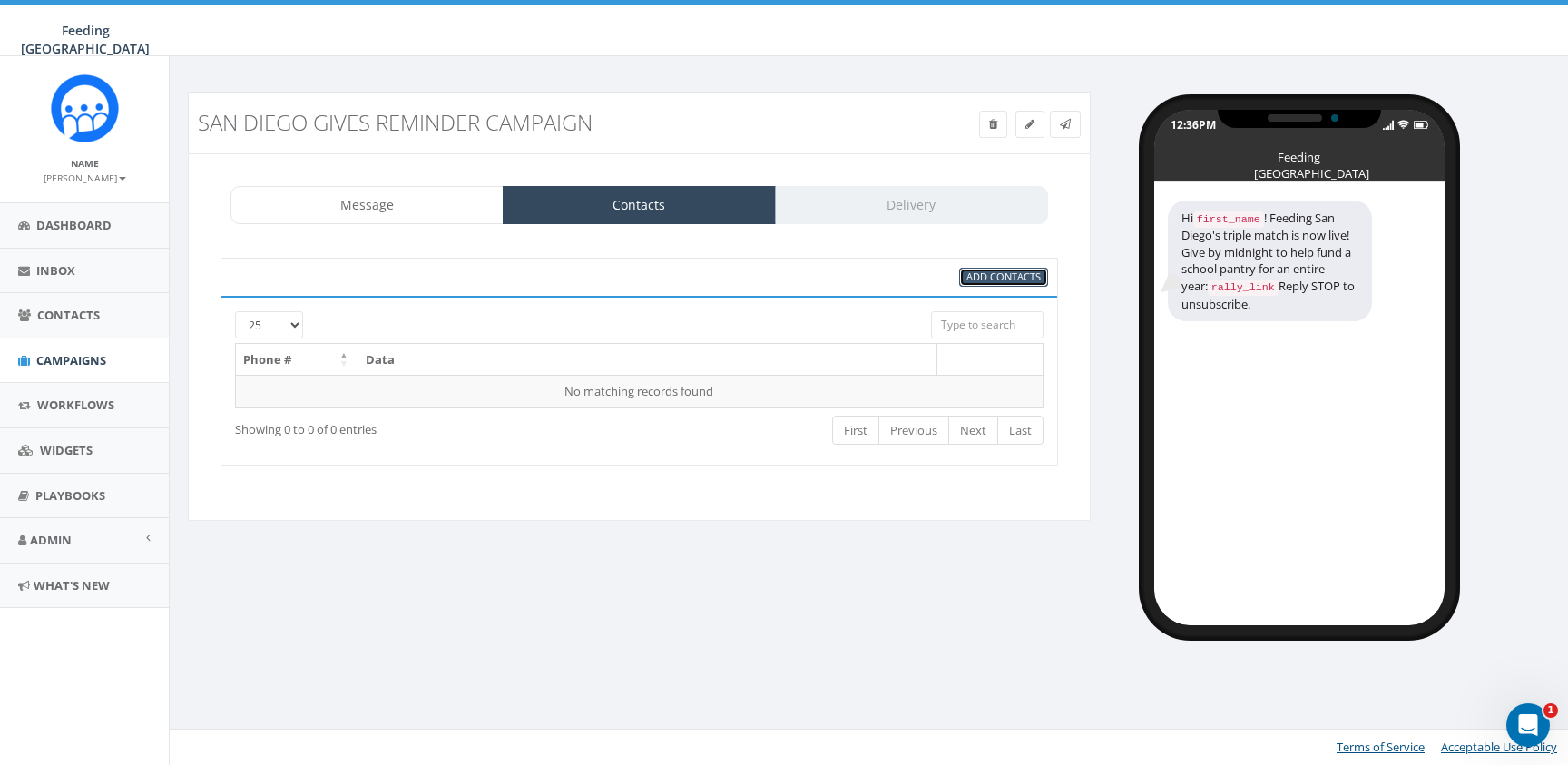
click at [987, 284] on link "Add Contacts" at bounding box center [1003, 277] width 89 height 19
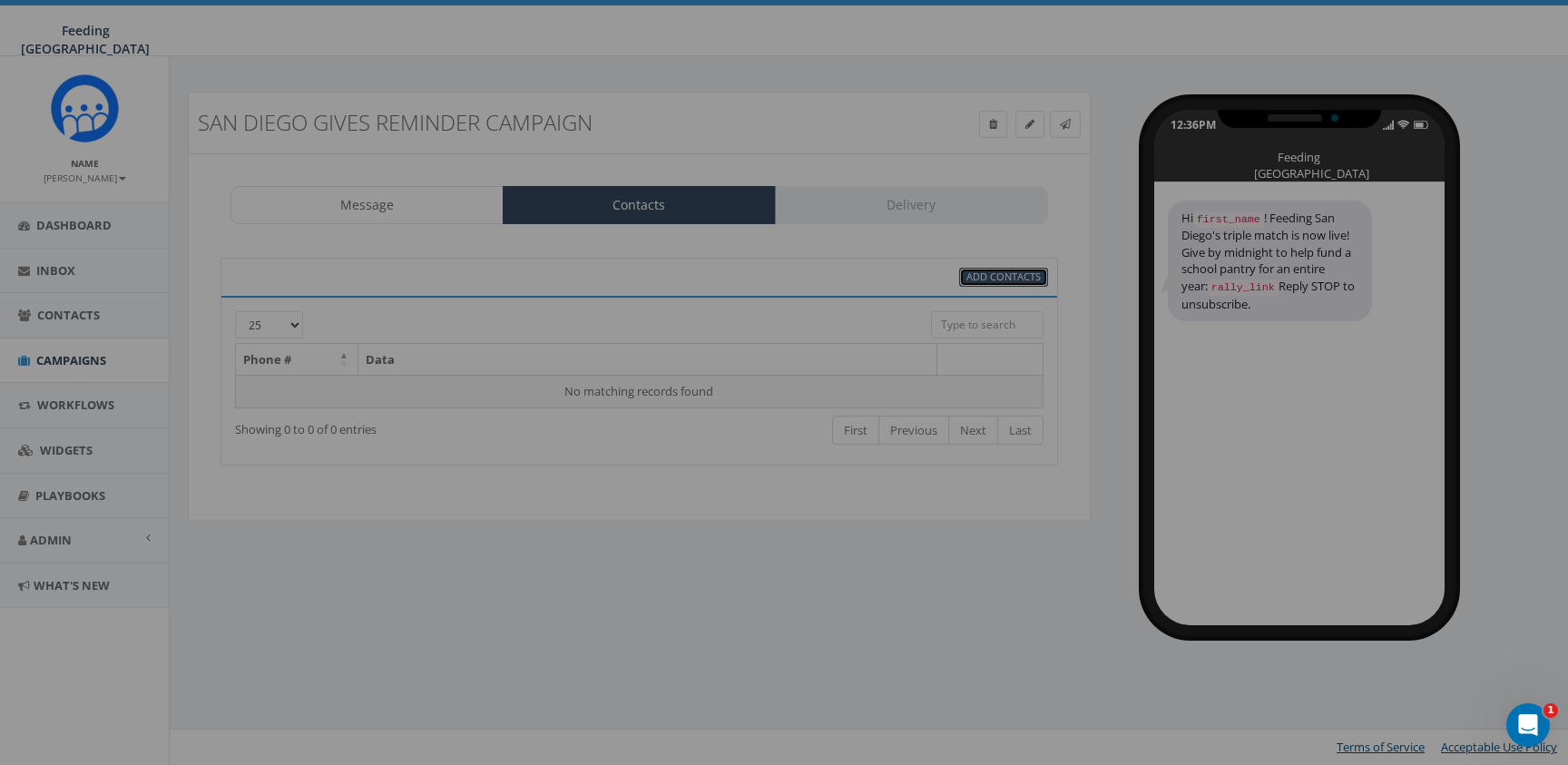
select select
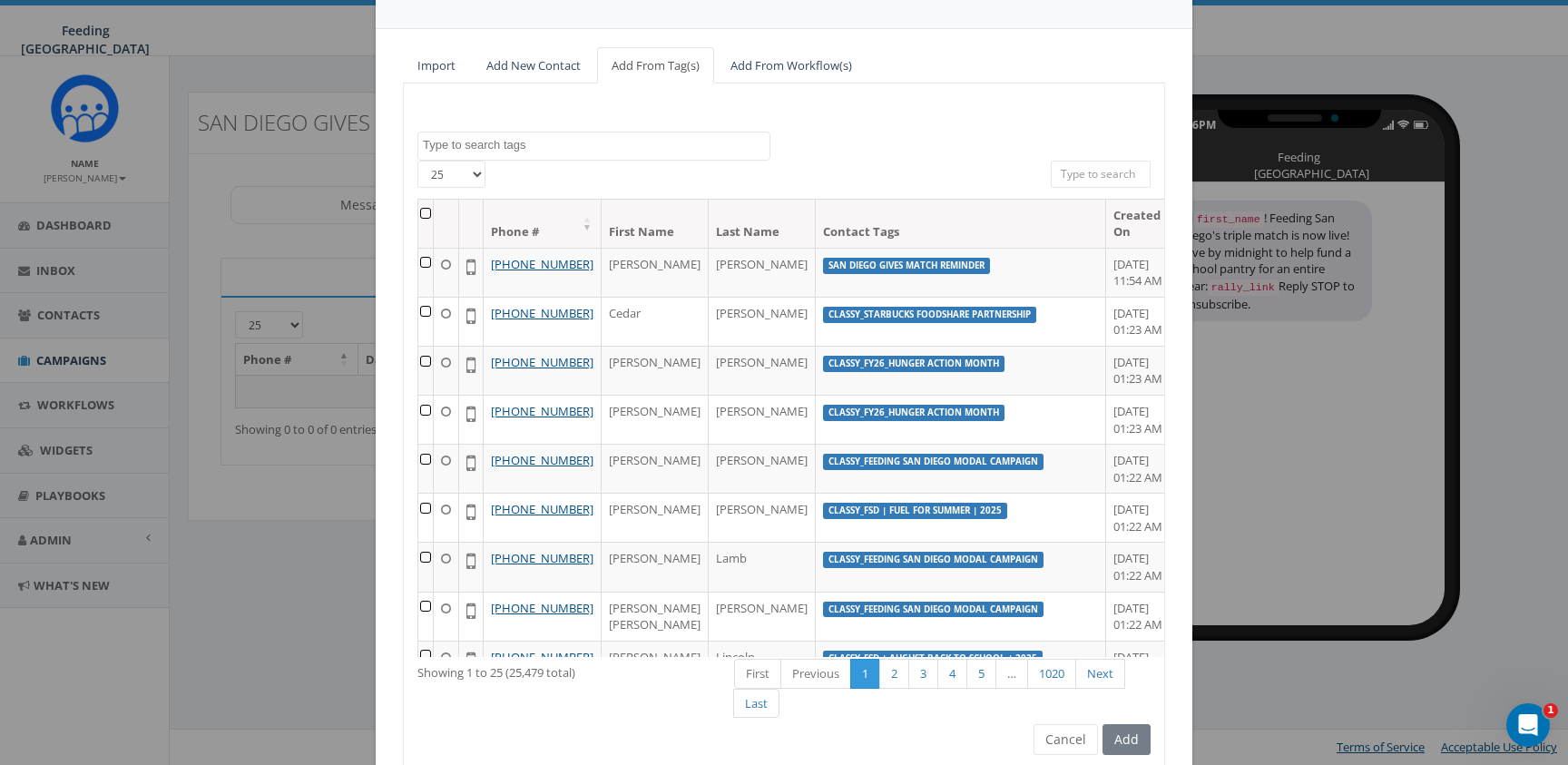
scroll to position [198, 0]
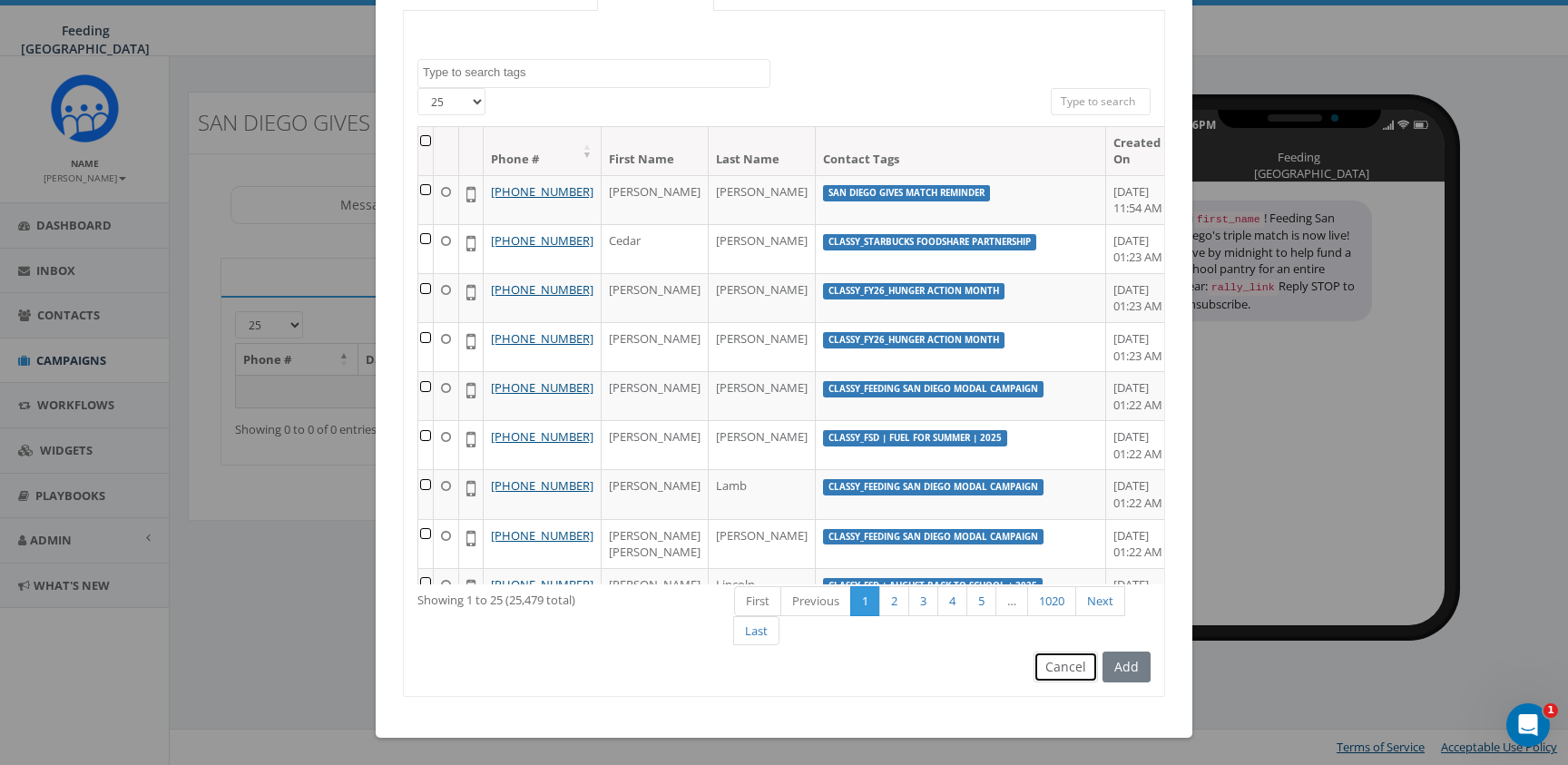
click at [1080, 664] on button "Cancel" at bounding box center [1065, 667] width 65 height 31
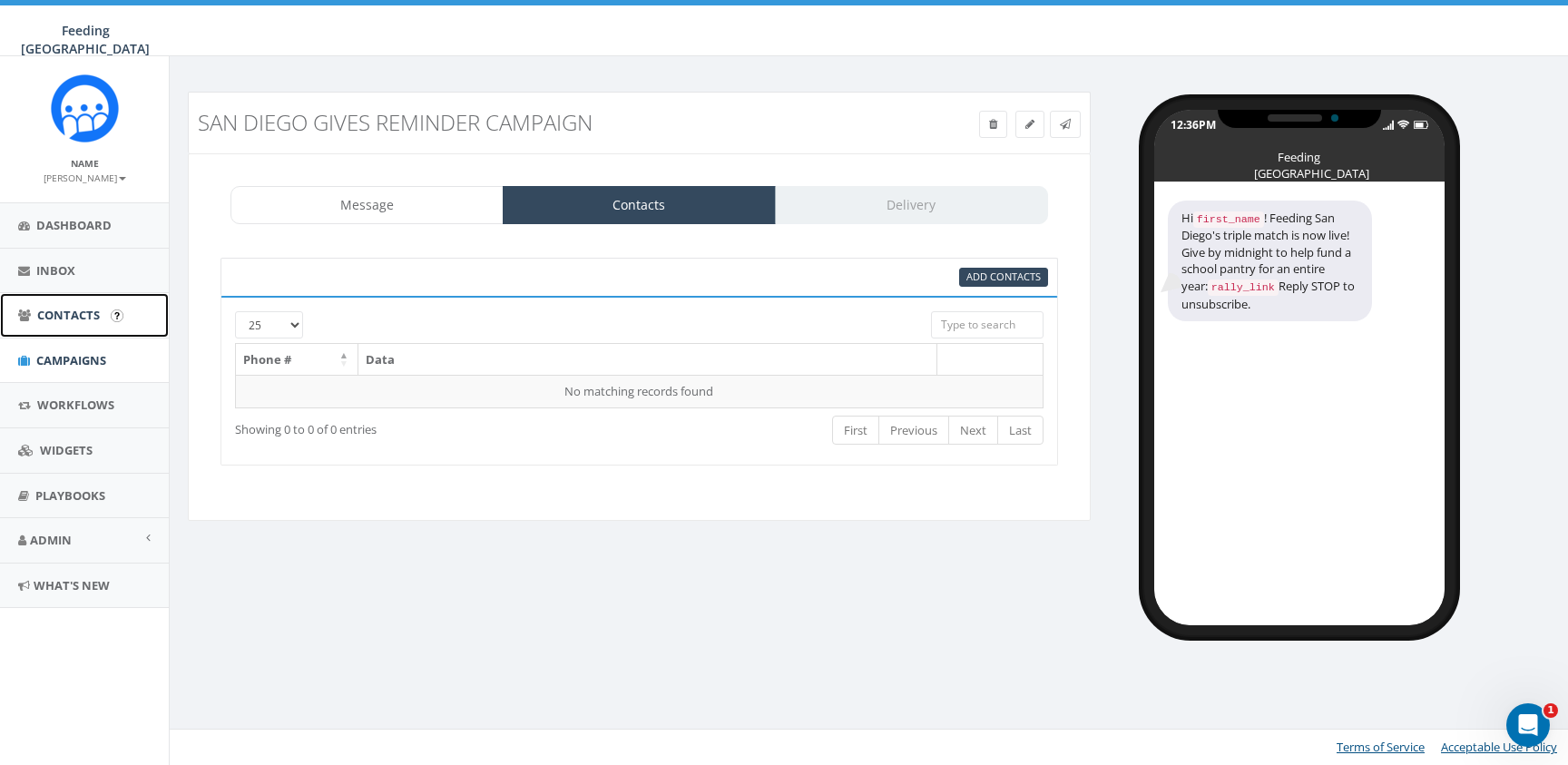
click at [97, 320] on span "Contacts" at bounding box center [68, 314] width 63 height 16
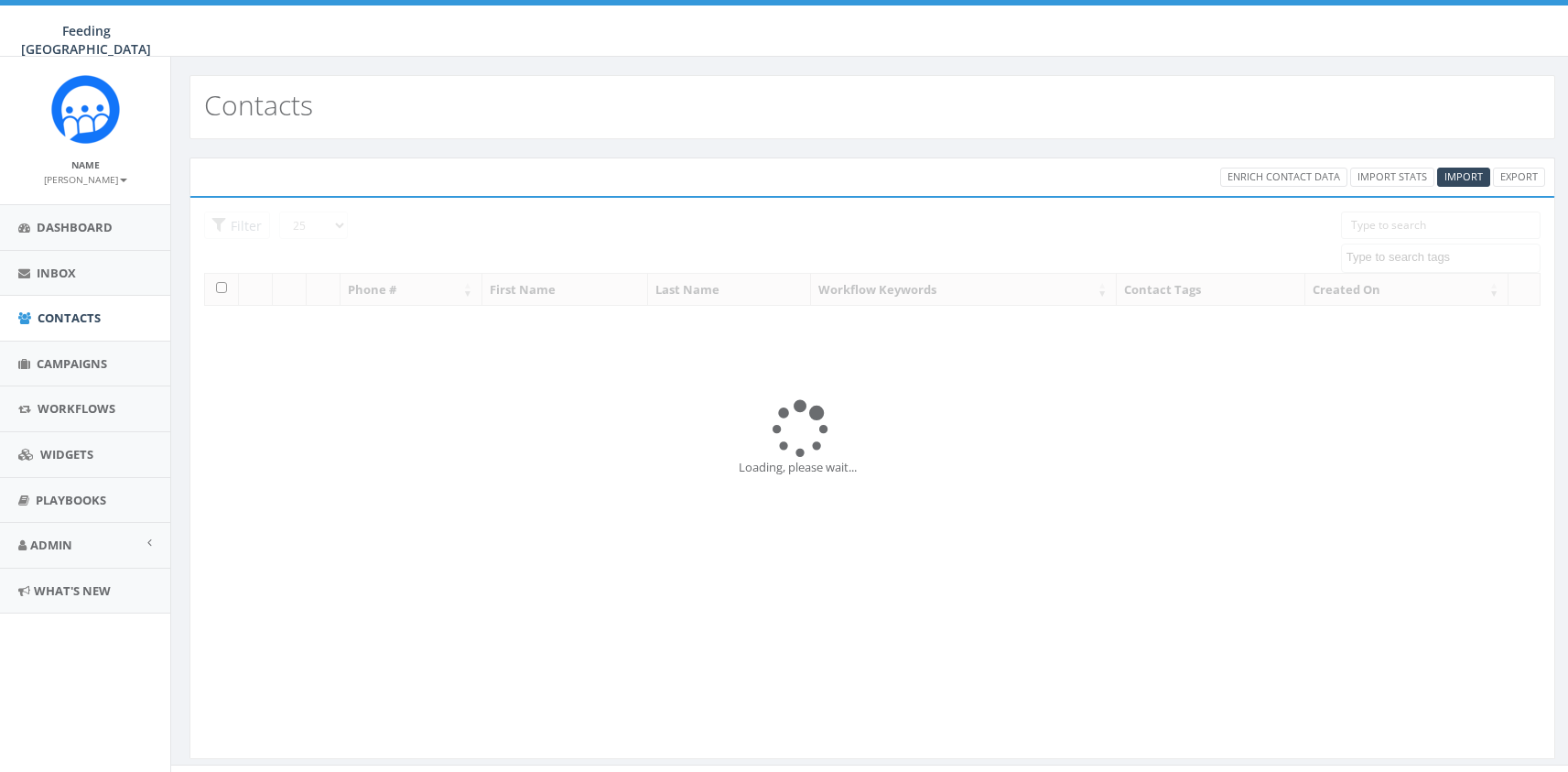
select select
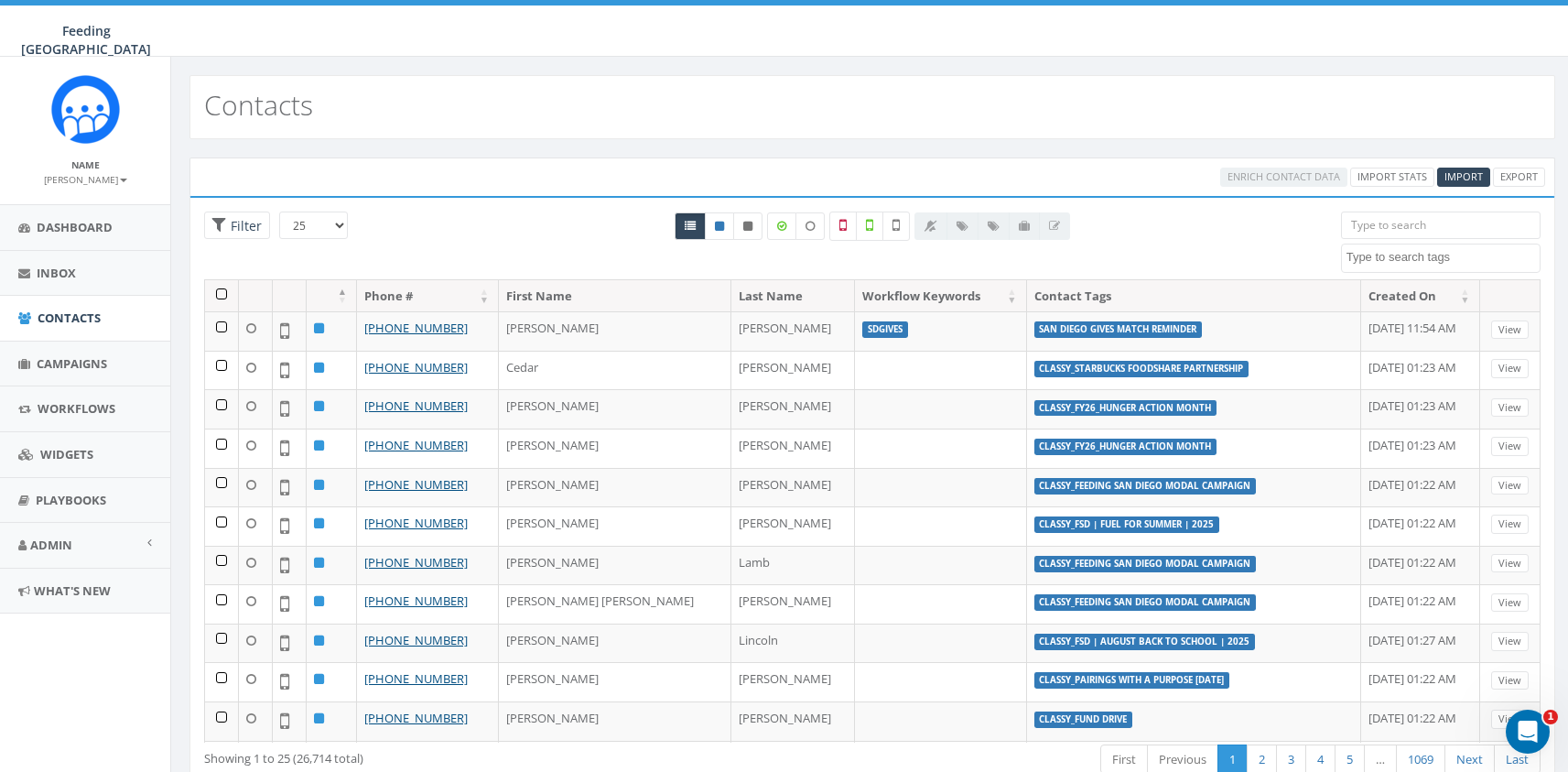
click at [1410, 249] on textarea "Search" at bounding box center [1443, 256] width 193 height 16
type textarea "san diego gives"
select select "San Diego Gives Match Reminder"
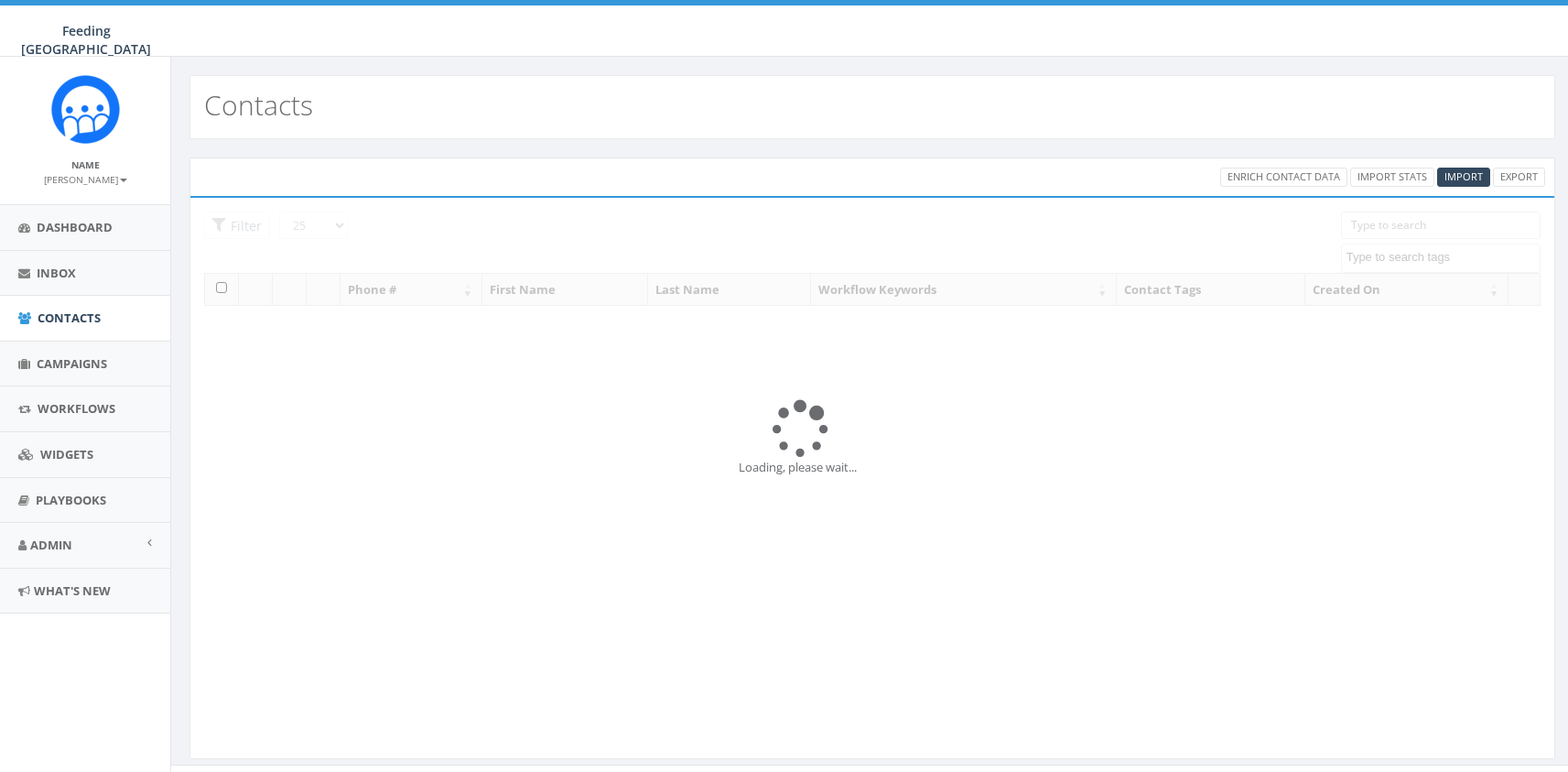
select select
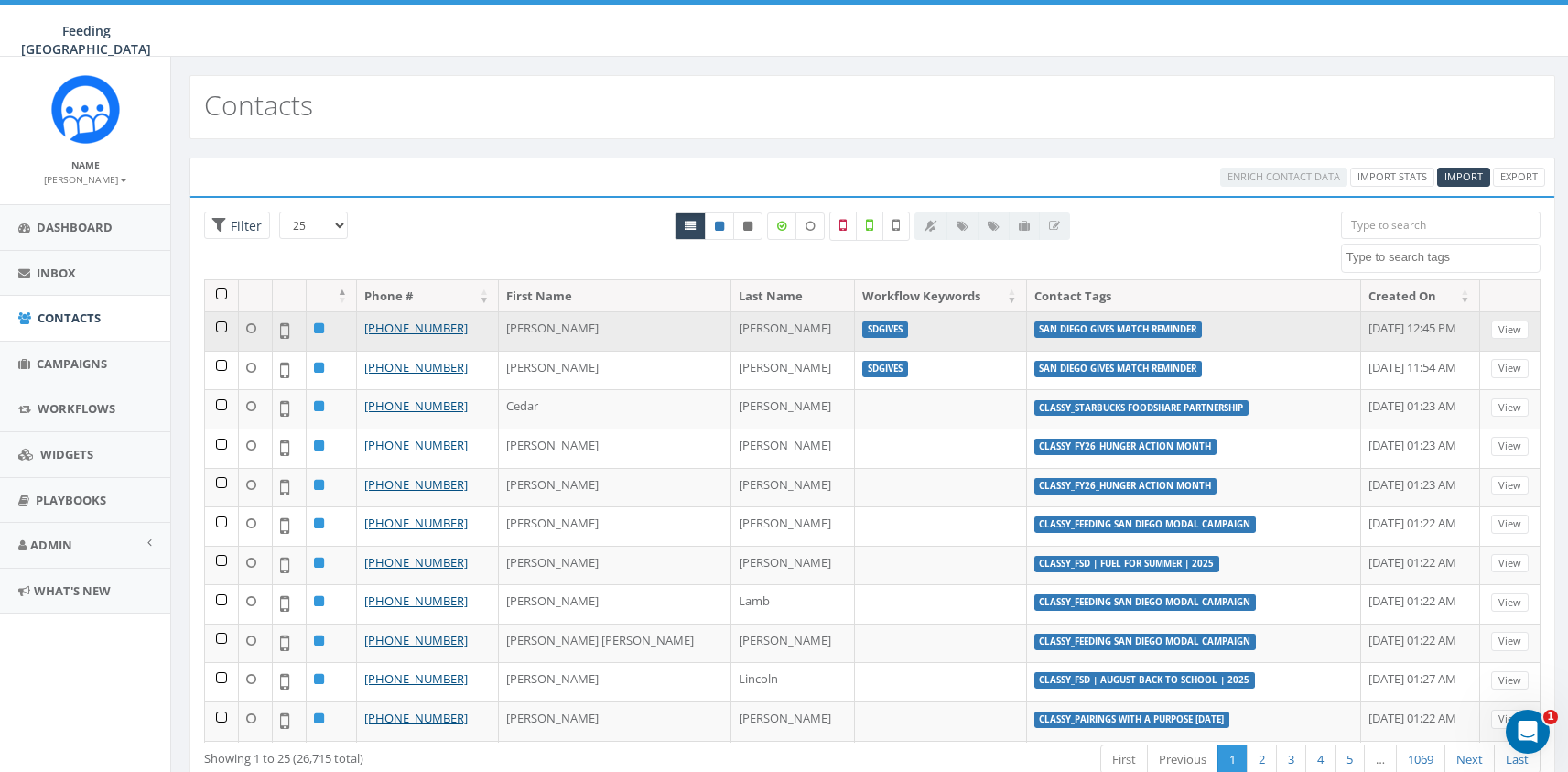
click at [1035, 333] on label "San Diego Gives Match Reminder" at bounding box center [1119, 329] width 168 height 16
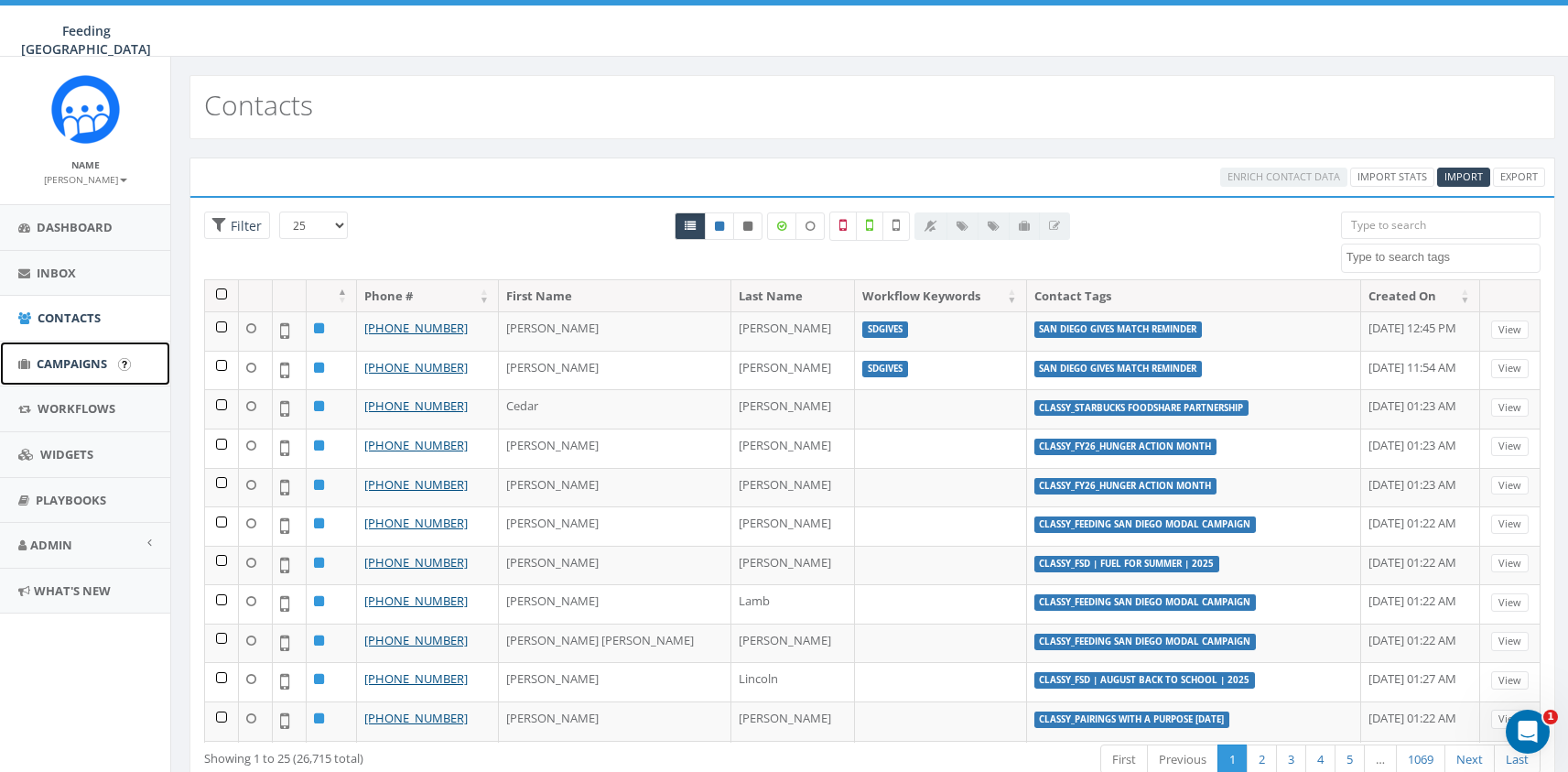
click at [103, 348] on link "Campaigns" at bounding box center [85, 363] width 170 height 44
